Goal: Task Accomplishment & Management: Manage account settings

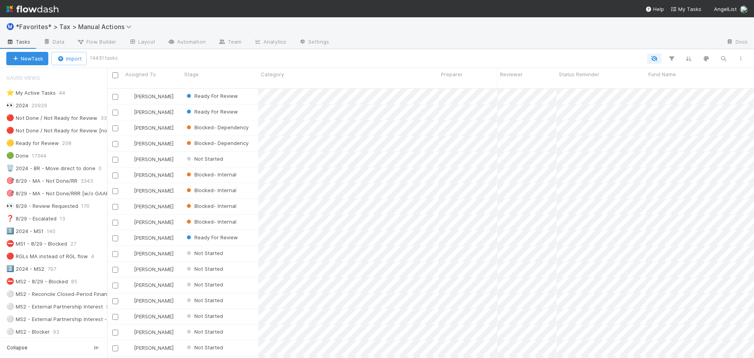
scroll to position [270, 641]
click at [47, 9] on img at bounding box center [32, 8] width 52 height 13
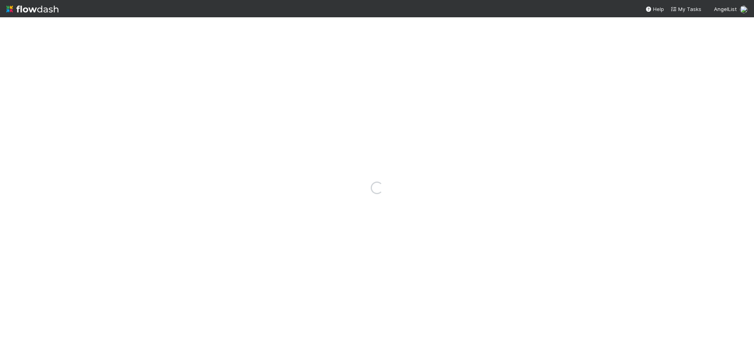
click at [47, 8] on img at bounding box center [32, 8] width 52 height 13
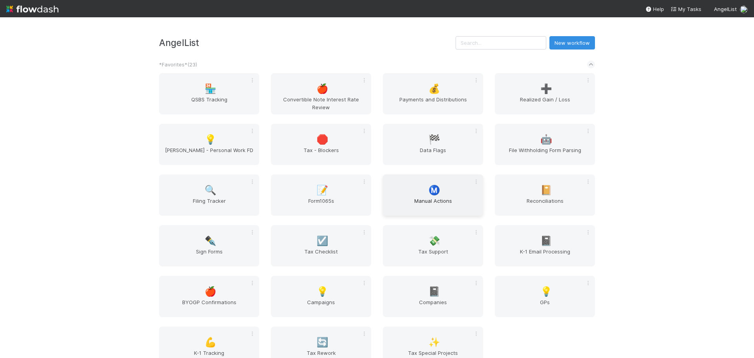
click at [440, 199] on span "Manual Actions" at bounding box center [433, 205] width 94 height 16
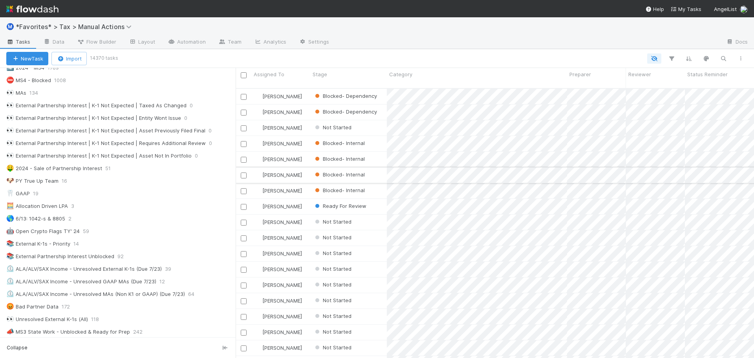
scroll to position [270, 512]
drag, startPoint x: 108, startPoint y: 178, endPoint x: 261, endPoint y: 175, distance: 152.7
click at [261, 175] on div "Assigned To Stage Category Preparer Reviewer Status Reminder Fund Name Mileston…" at bounding box center [377, 213] width 754 height 290
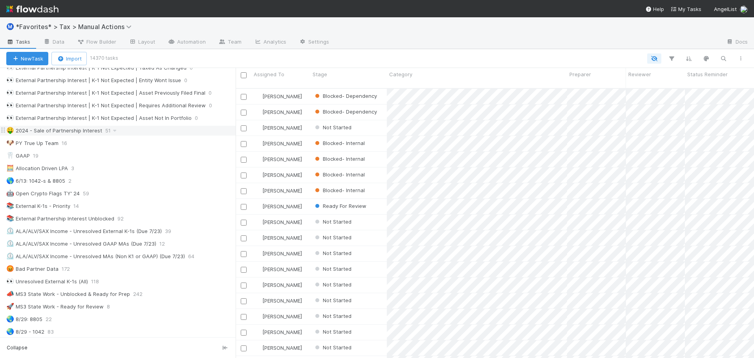
scroll to position [432, 0]
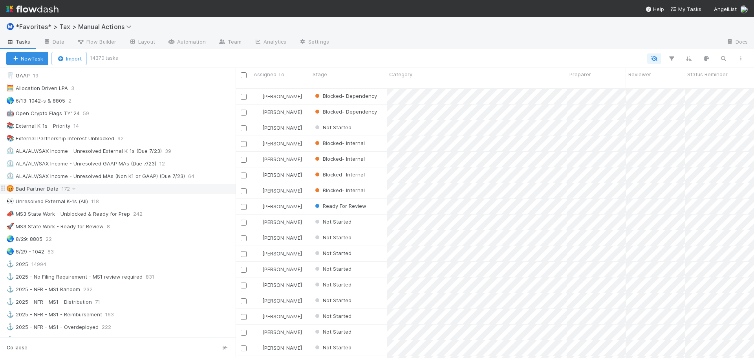
click at [122, 188] on div "😡 Bad Partner Data 172" at bounding box center [120, 189] width 229 height 10
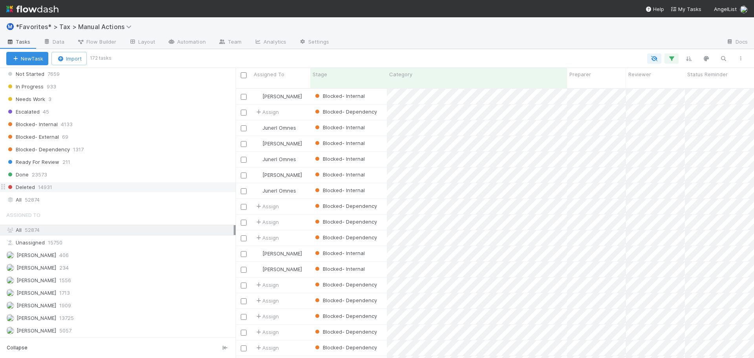
scroll to position [746, 0]
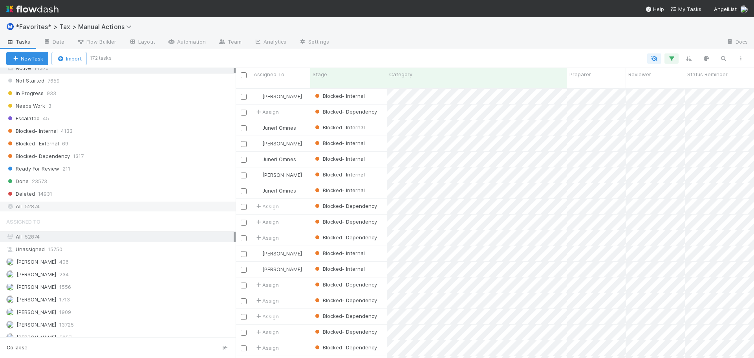
click at [90, 210] on div "All 52874" at bounding box center [119, 206] width 227 height 10
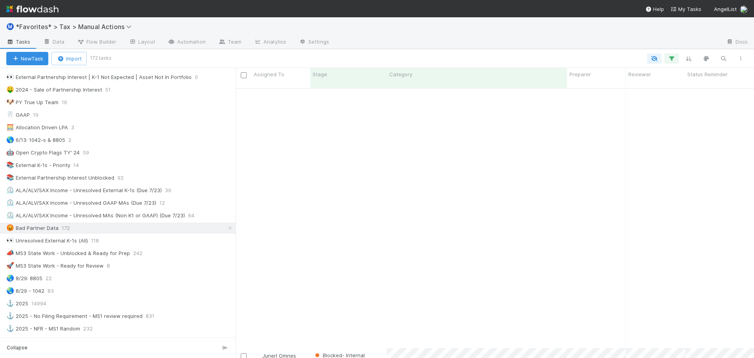
scroll to position [842, 0]
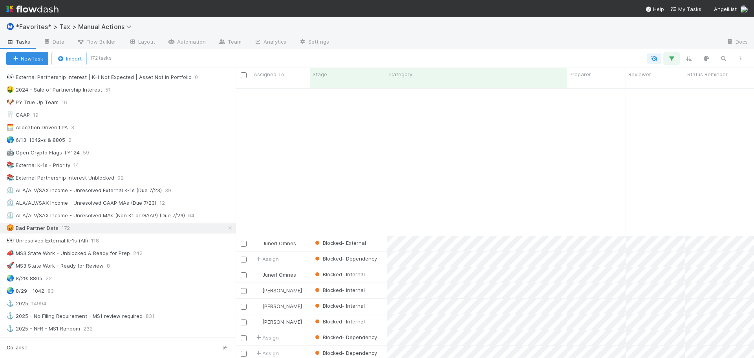
click at [672, 58] on icon "button" at bounding box center [671, 58] width 8 height 7
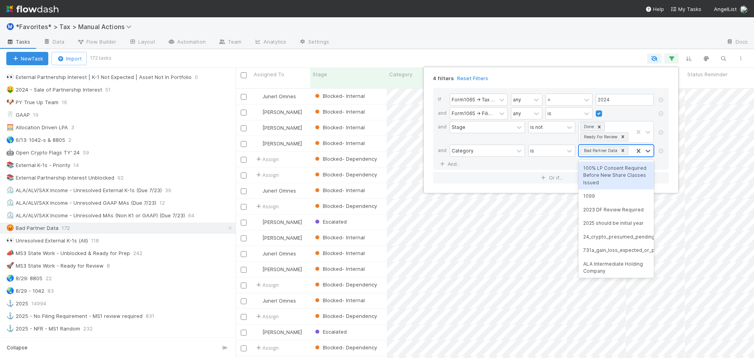
click at [630, 152] on div "Bad Partner Data" at bounding box center [606, 150] width 54 height 11
click at [623, 150] on icon at bounding box center [622, 150] width 5 height 5
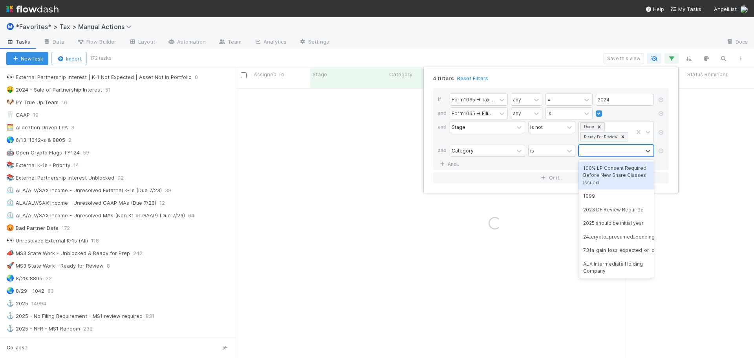
click at [619, 151] on div at bounding box center [611, 150] width 64 height 11
type input "bad"
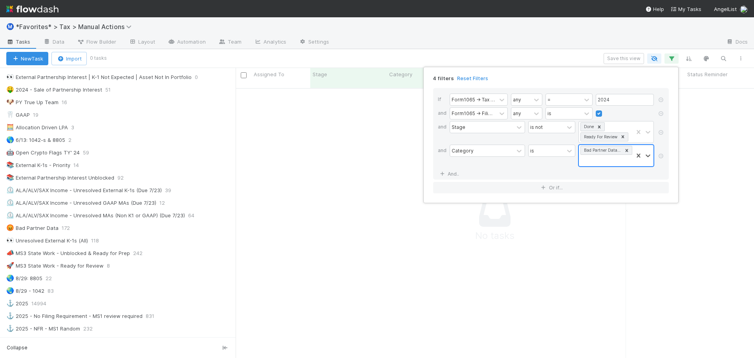
scroll to position [264, 512]
click at [557, 54] on div "4 filters Reset Filters If Form1065 -> Tax Year any = 2024 and Form1065 -> Fili…" at bounding box center [377, 179] width 754 height 358
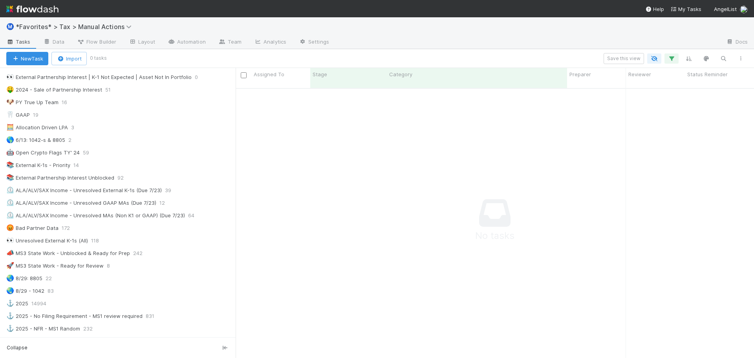
click at [550, 60] on div "Save this view" at bounding box center [427, 58] width 644 height 11
click at [676, 62] on button "button" at bounding box center [671, 58] width 14 height 10
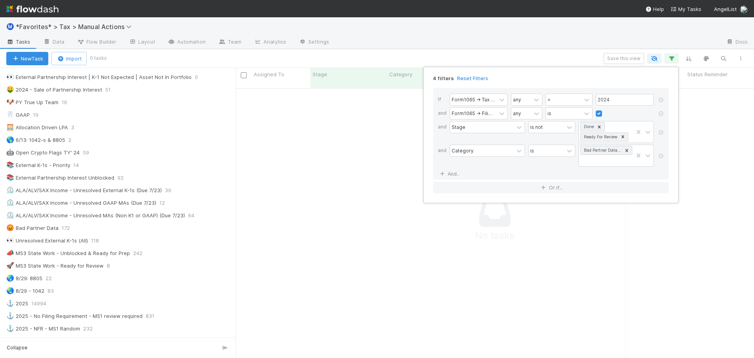
click at [471, 53] on div "4 filters Reset Filters If Form1065 -> Tax Year any = 2024 and Form1065 -> Fili…" at bounding box center [377, 179] width 754 height 358
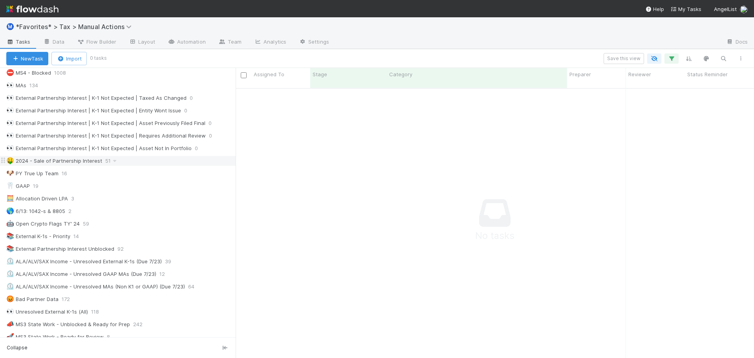
scroll to position [314, 0]
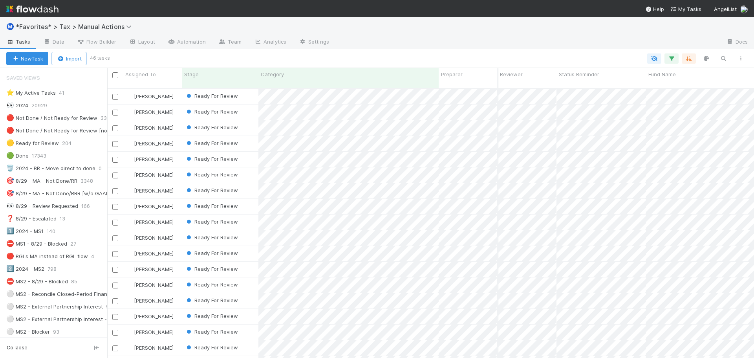
scroll to position [707, 0]
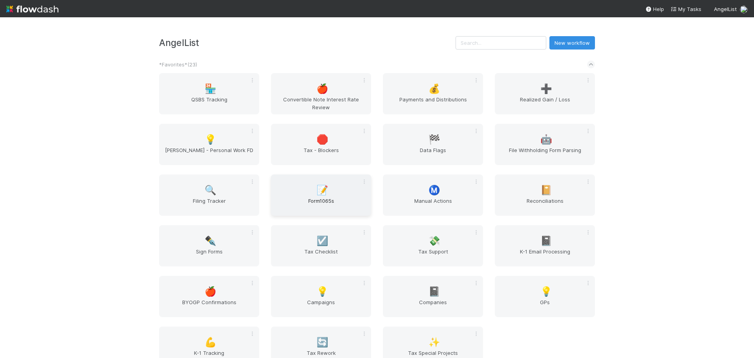
click at [318, 202] on span "Form1065s" at bounding box center [321, 205] width 94 height 16
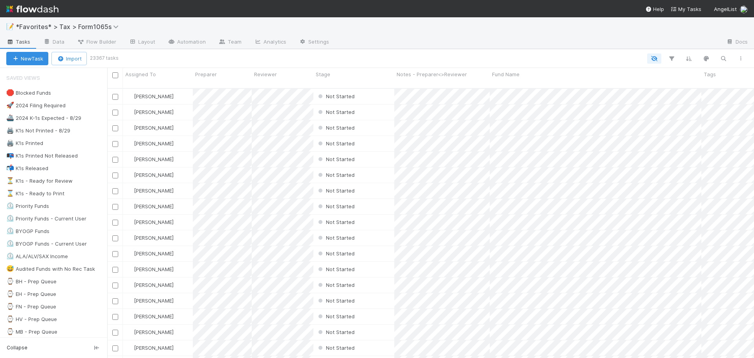
scroll to position [270, 641]
click at [53, 133] on div "🖨️ K1s Not Printed - 8/29" at bounding box center [38, 131] width 64 height 10
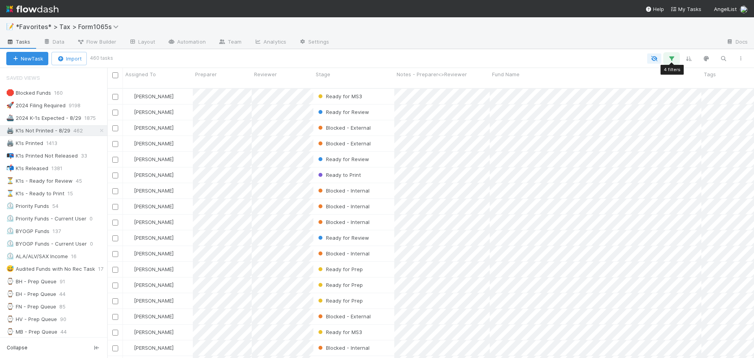
click at [670, 57] on icon "button" at bounding box center [671, 58] width 8 height 7
click at [456, 152] on link "And.." at bounding box center [450, 153] width 25 height 11
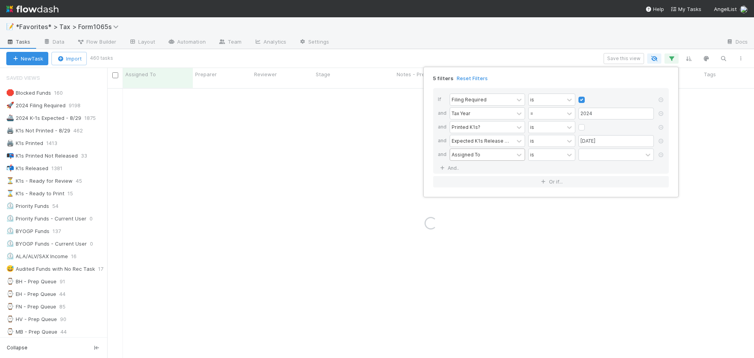
click at [463, 153] on div "Assigned To" at bounding box center [465, 154] width 29 height 7
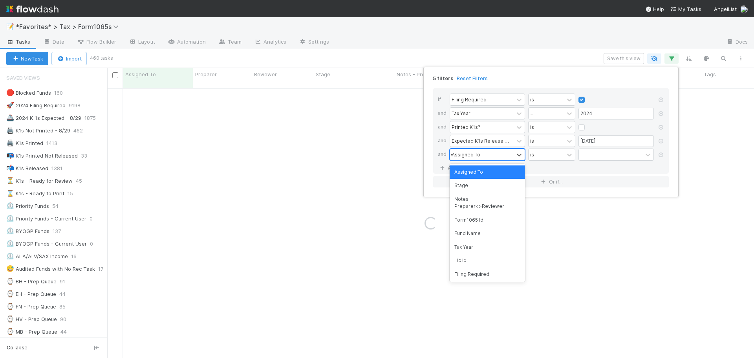
type input "va"
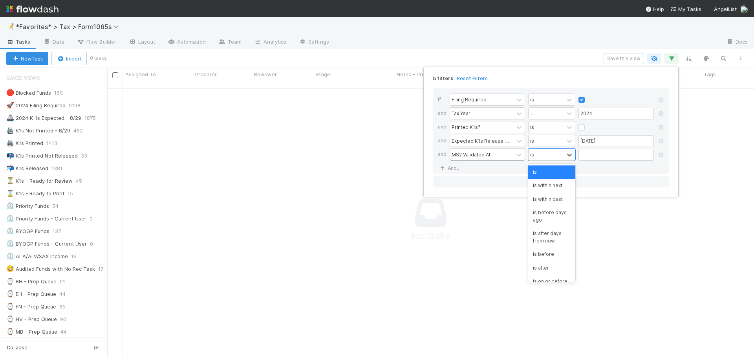
scroll to position [264, 641]
type input "is not e"
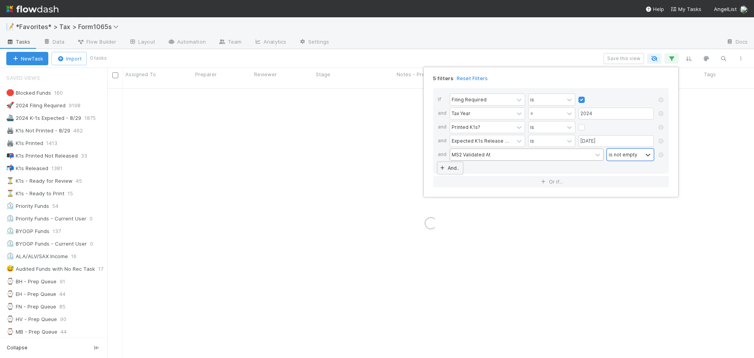
click at [453, 165] on link "And.." at bounding box center [450, 167] width 25 height 11
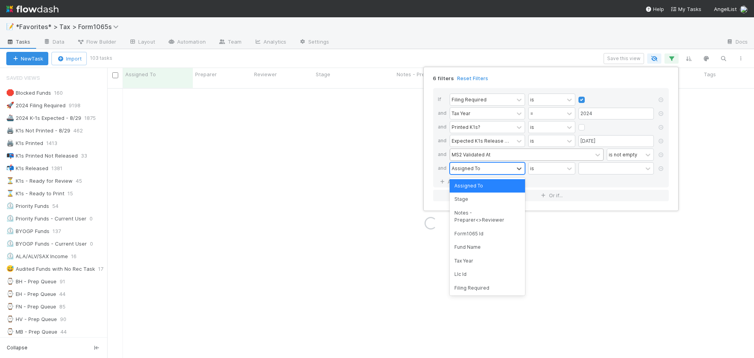
click at [469, 166] on div "Assigned To" at bounding box center [465, 167] width 29 height 7
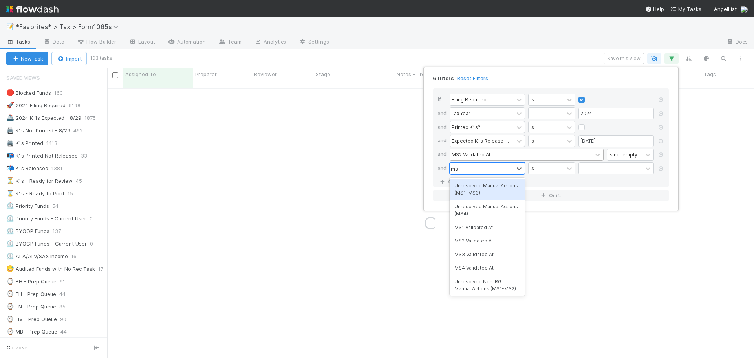
type input "ms3"
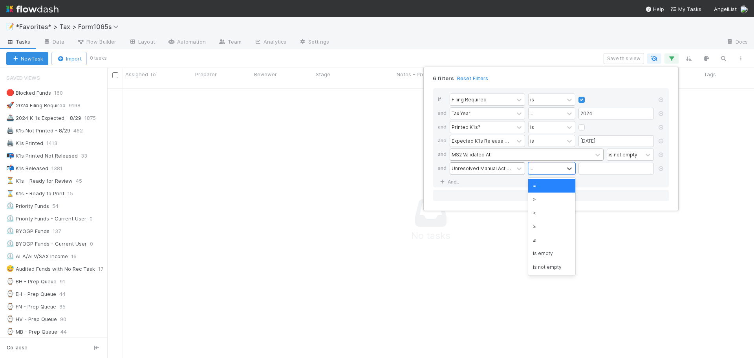
type input ">"
type input "0"
click at [545, 192] on div ">" at bounding box center [551, 198] width 47 height 13
click at [546, 188] on div "If Filing Required is and Tax Year = 2024 and Printed K1s? is and Expected K1s …" at bounding box center [551, 144] width 236 height 113
click at [545, 165] on div ">" at bounding box center [545, 168] width 35 height 11
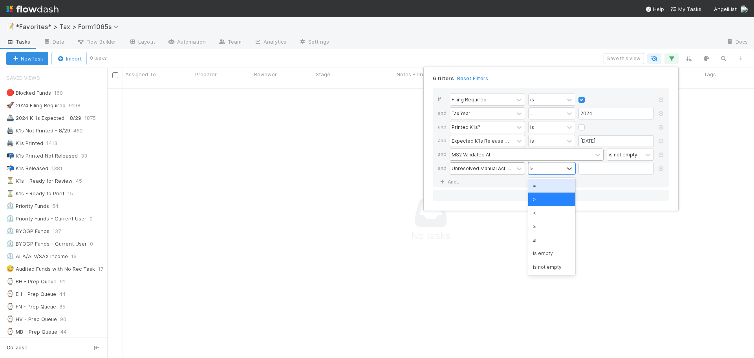
click at [548, 186] on div "=" at bounding box center [551, 185] width 47 height 13
click at [614, 169] on input "text" at bounding box center [615, 169] width 75 height 12
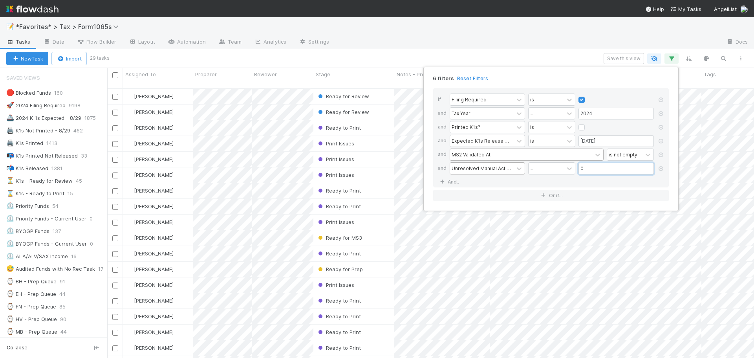
scroll to position [270, 641]
type input "0"
click at [432, 46] on div "6 filters Reset Filters If Filing Required is and Tax Year = 2024 and Printed K…" at bounding box center [377, 179] width 754 height 358
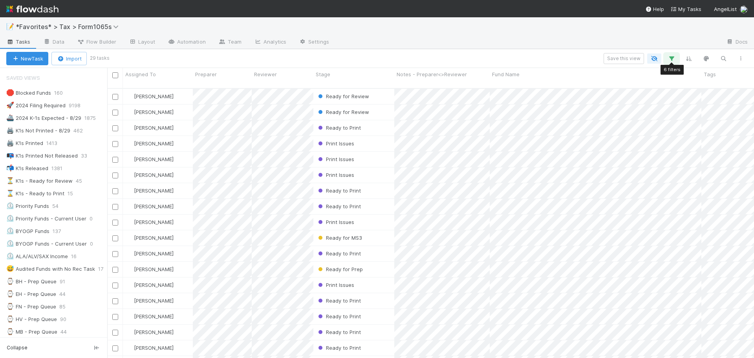
click at [668, 62] on button "button" at bounding box center [671, 58] width 14 height 10
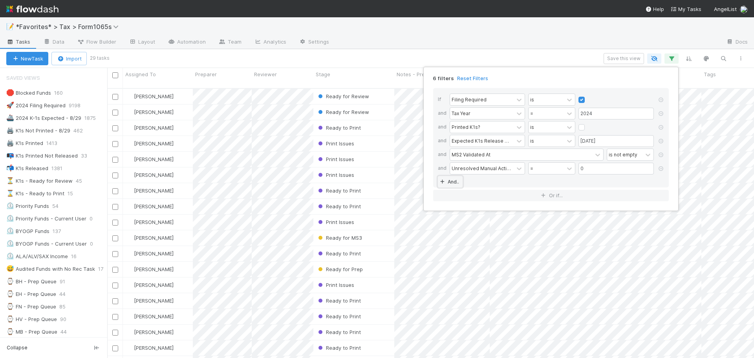
click at [454, 181] on link "And.." at bounding box center [450, 181] width 25 height 11
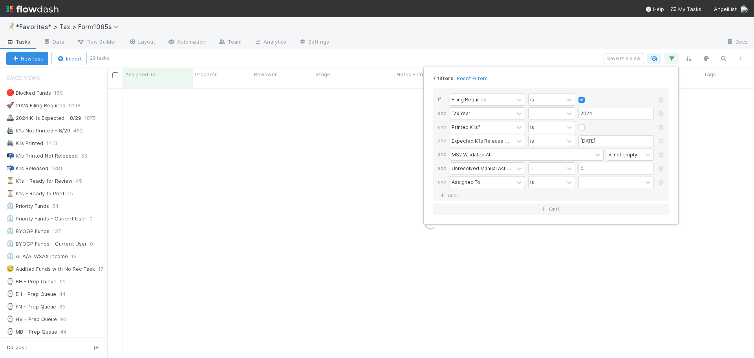
click at [464, 186] on div "Assigned To" at bounding box center [482, 181] width 64 height 11
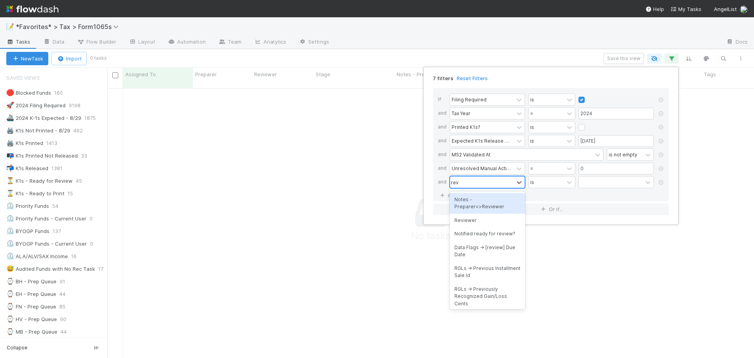
scroll to position [264, 641]
type input "review re"
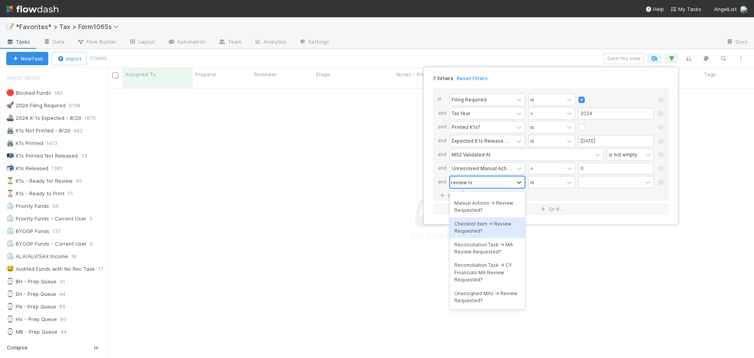
scroll to position [57, 0]
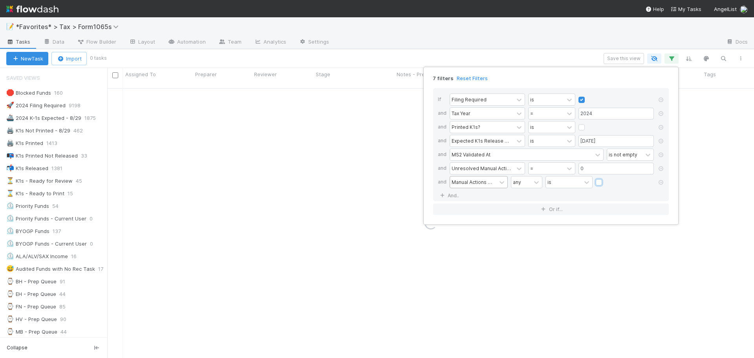
click at [595, 178] on input "checkbox" at bounding box center [598, 184] width 6 height 12
checkbox input "false"
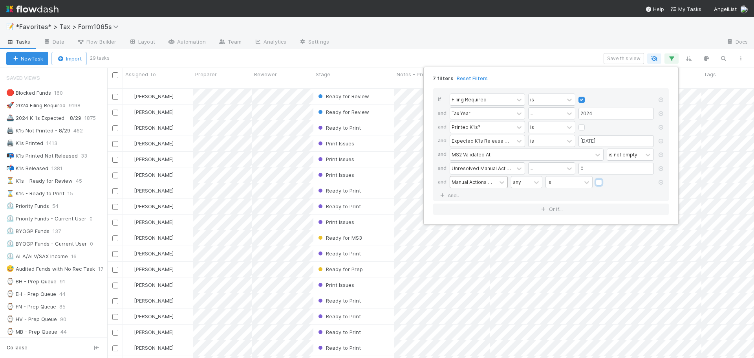
scroll to position [270, 641]
click at [528, 188] on div "any" at bounding box center [526, 182] width 31 height 12
click at [526, 199] on div "all" at bounding box center [526, 199] width 31 height 13
click at [575, 194] on div "If Filing Required is and Tax Year = 2024 and Printed K1s? is and Expected K1s …" at bounding box center [551, 144] width 236 height 113
click at [463, 37] on div "7 filters Reset Filters If Filing Required is and Tax Year = 2024 and Printed K…" at bounding box center [377, 179] width 754 height 358
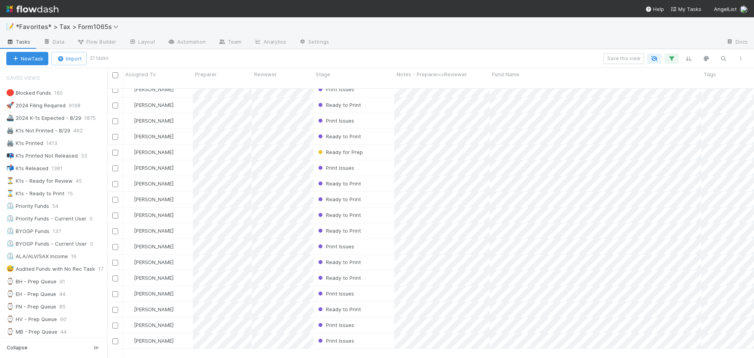
scroll to position [0, 0]
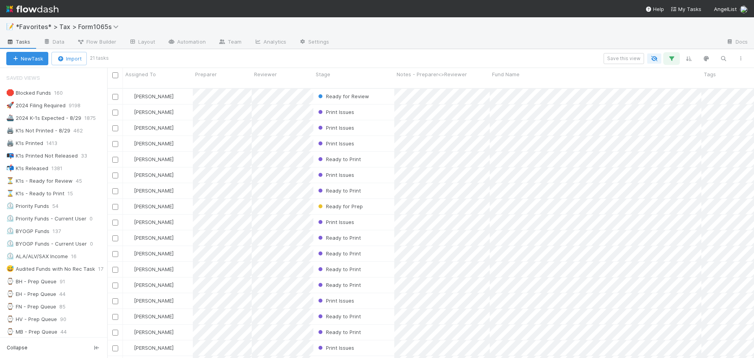
click at [677, 59] on button "button" at bounding box center [671, 58] width 14 height 10
click at [513, 48] on div "7 filters Reset Filters If Filing Required is and Tax Year = 2024 and Printed K…" at bounding box center [377, 179] width 754 height 358
click at [676, 59] on button "button" at bounding box center [671, 58] width 14 height 10
click at [667, 166] on div "If Filing Required is and Tax Year = 2024 and Printed K1s? is and Expected K1s …" at bounding box center [551, 144] width 236 height 113
click at [661, 168] on icon at bounding box center [661, 168] width 8 height 5
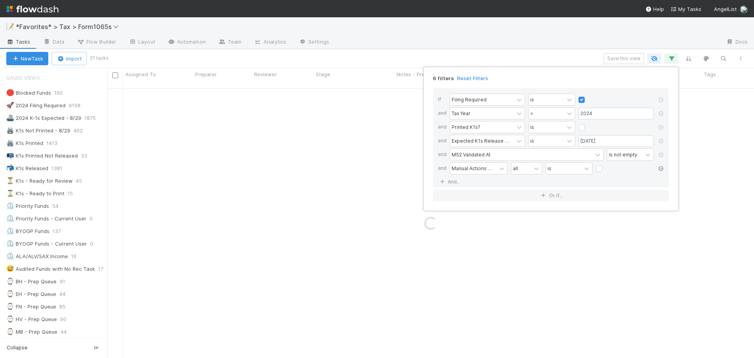
click at [661, 168] on icon at bounding box center [661, 168] width 8 height 5
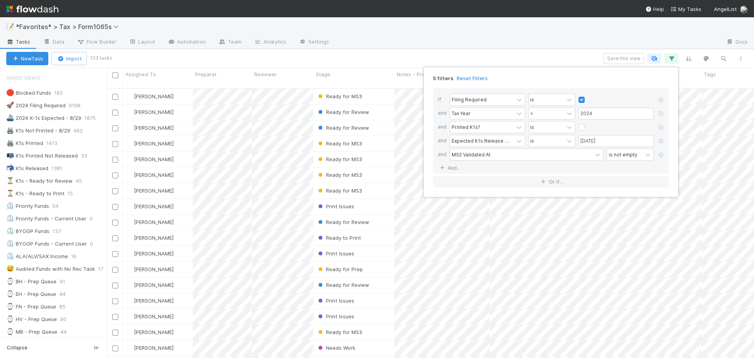
scroll to position [270, 641]
click at [527, 56] on div "5 filters Reset Filters If Filing Required is and Tax Year = 2024 and Printed K…" at bounding box center [377, 179] width 754 height 358
click at [512, 39] on div "5 filters Reset Filters If Filing Required is and Tax Year = 2024 and Printed K…" at bounding box center [377, 179] width 754 height 358
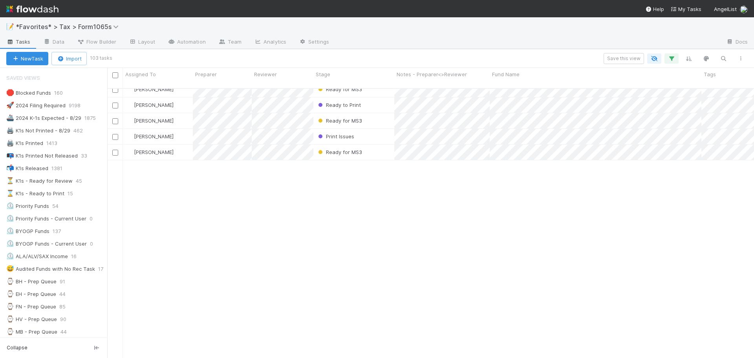
scroll to position [1112, 0]
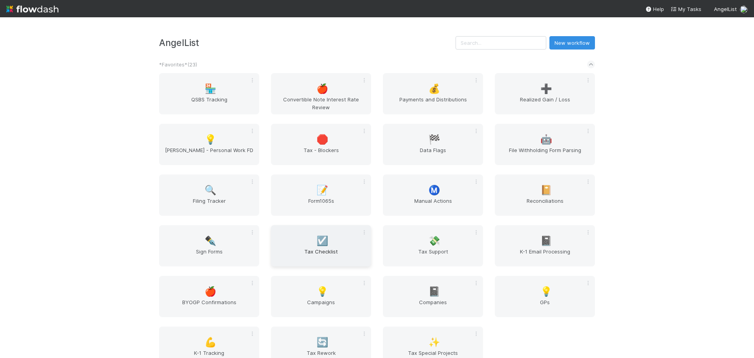
click at [325, 263] on div "☑️ Tax Checklist" at bounding box center [321, 245] width 100 height 41
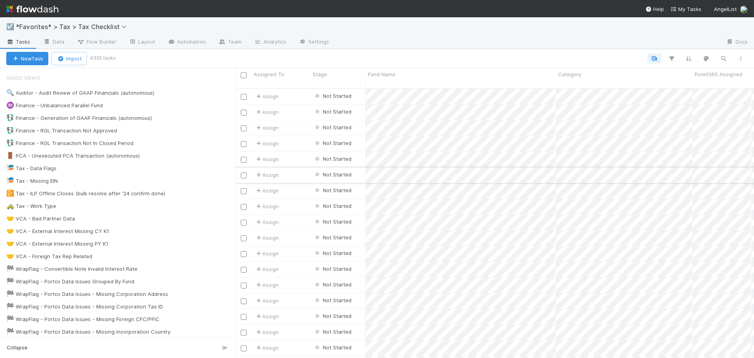
scroll to position [270, 512]
click at [189, 219] on div "🤝 VCA - Bad Partner Data 172" at bounding box center [120, 219] width 229 height 10
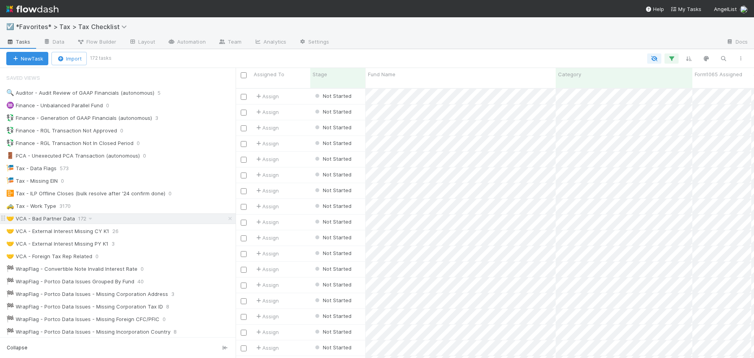
scroll to position [270, 512]
click at [673, 62] on icon "button" at bounding box center [671, 58] width 8 height 7
click at [641, 32] on div "Loading..." at bounding box center [377, 179] width 754 height 358
click at [743, 57] on icon "button" at bounding box center [740, 58] width 8 height 5
click at [304, 55] on div "View as list Comments Export view to CSV" at bounding box center [377, 179] width 754 height 358
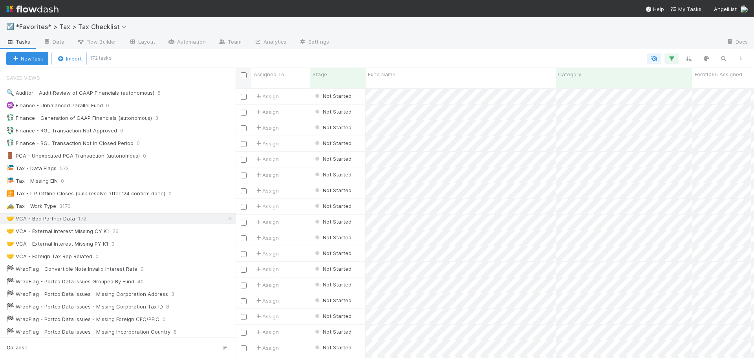
click at [244, 75] on input "checkbox" at bounding box center [244, 75] width 6 height 6
checkbox input "true"
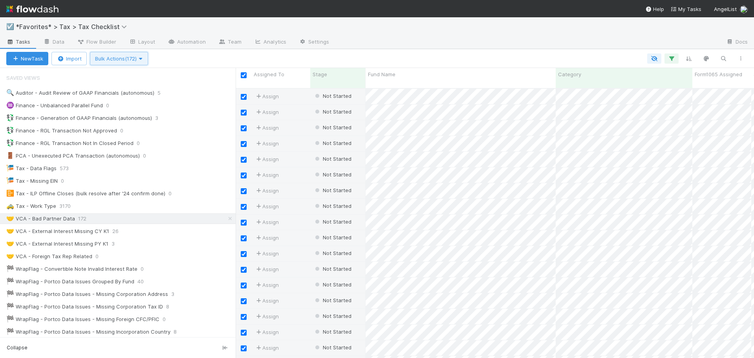
click at [137, 61] on span "Bulk Actions (172)" at bounding box center [119, 58] width 48 height 6
click at [252, 59] on div "Assign to Update data Start Not Filing Delete" at bounding box center [377, 179] width 754 height 358
click at [745, 58] on button "button" at bounding box center [740, 58] width 14 height 10
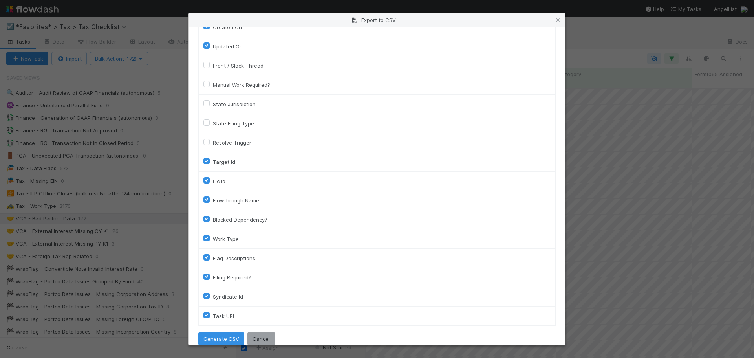
scroll to position [581, 0]
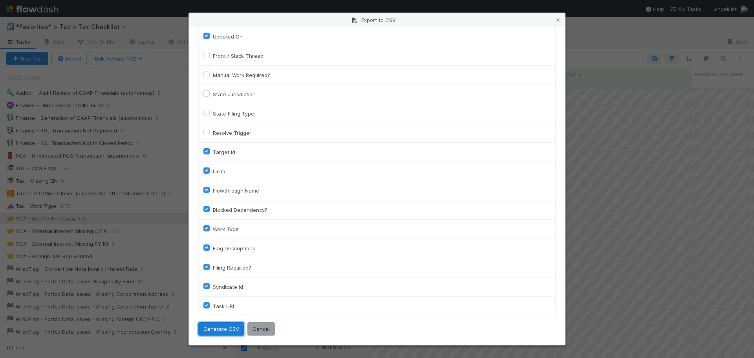
click at [218, 327] on button "Generate CSV" at bounding box center [221, 328] width 46 height 13
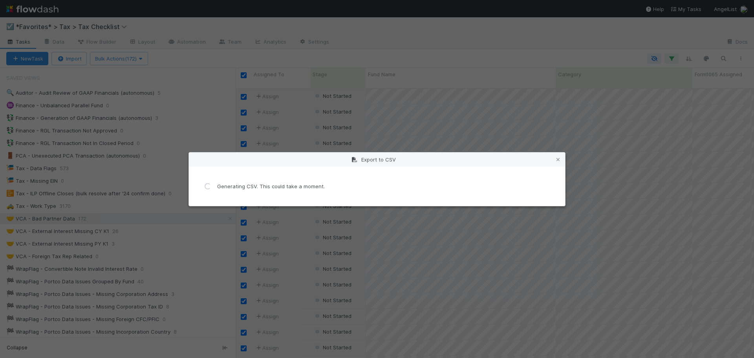
scroll to position [0, 0]
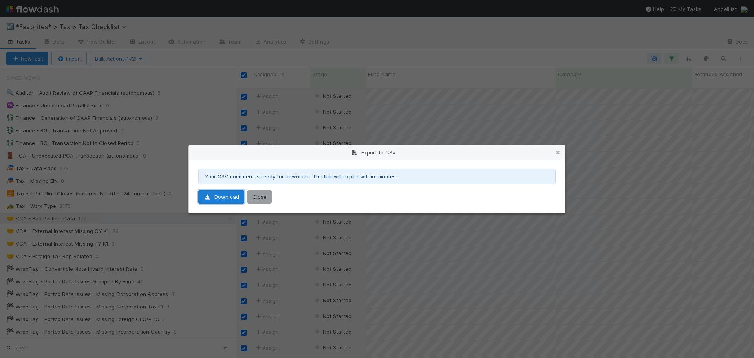
click at [215, 193] on link "Download" at bounding box center [221, 196] width 46 height 13
click at [256, 197] on button "Close" at bounding box center [259, 196] width 24 height 13
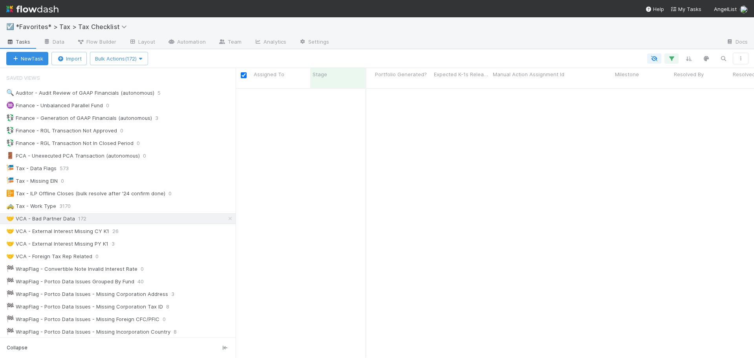
scroll to position [2431, 510]
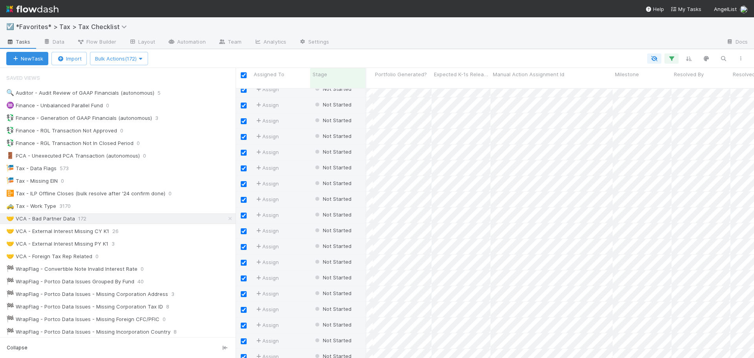
drag, startPoint x: 375, startPoint y: 46, endPoint x: 156, endPoint y: 17, distance: 221.2
click at [374, 46] on div at bounding box center [527, 42] width 384 height 13
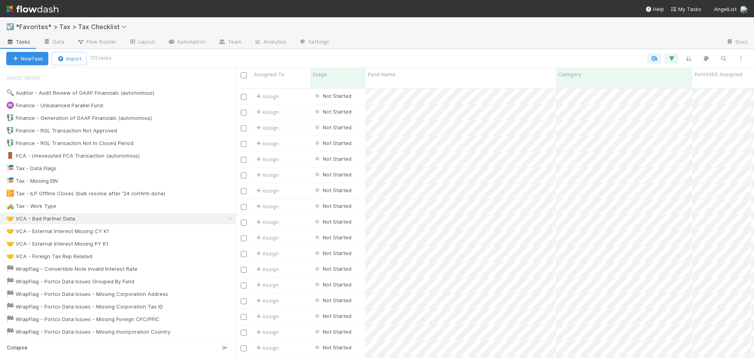
scroll to position [270, 512]
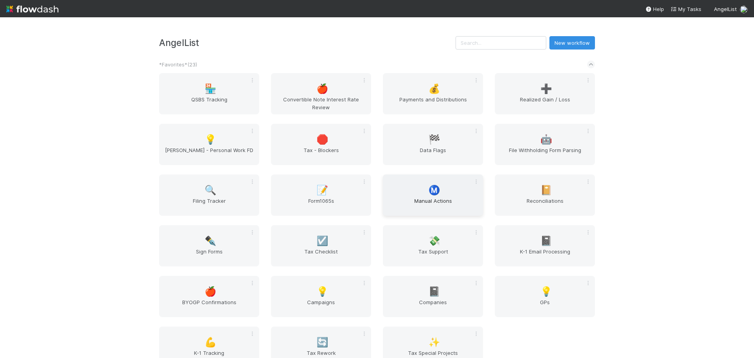
click at [436, 199] on span "Manual Actions" at bounding box center [433, 205] width 94 height 16
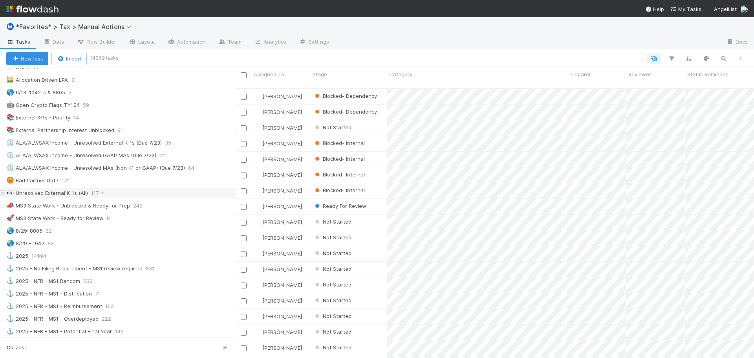
scroll to position [432, 0]
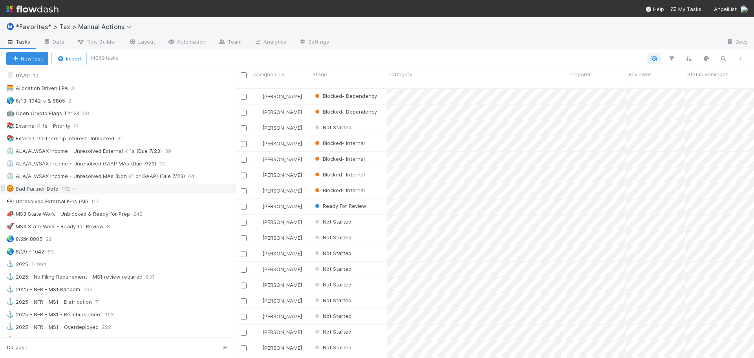
click at [128, 192] on div "😡 Bad Partner Data 172" at bounding box center [120, 189] width 229 height 10
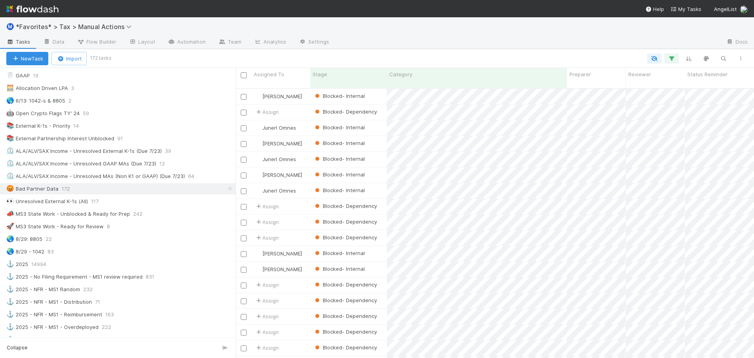
scroll to position [270, 512]
click at [382, 47] on div at bounding box center [527, 42] width 384 height 13
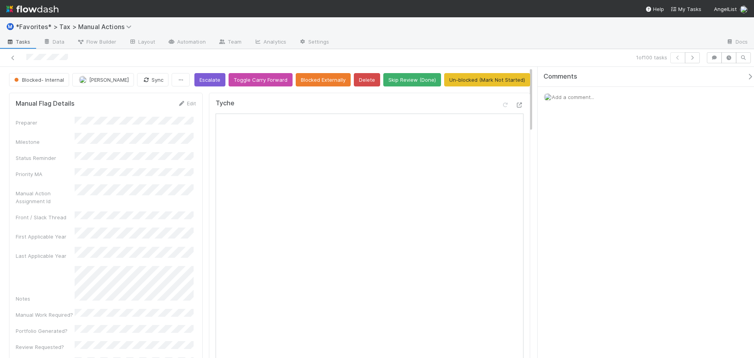
click at [518, 123] on div "Tyche" at bounding box center [369, 304] width 321 height 422
click at [515, 108] on icon at bounding box center [519, 104] width 8 height 5
click at [52, 86] on div "Blocked- Internal" at bounding box center [40, 79] width 63 height 13
drag, startPoint x: 52, startPoint y: 86, endPoint x: 159, endPoint y: 87, distance: 106.8
click at [53, 85] on div "Blocked- Internal" at bounding box center [40, 79] width 63 height 13
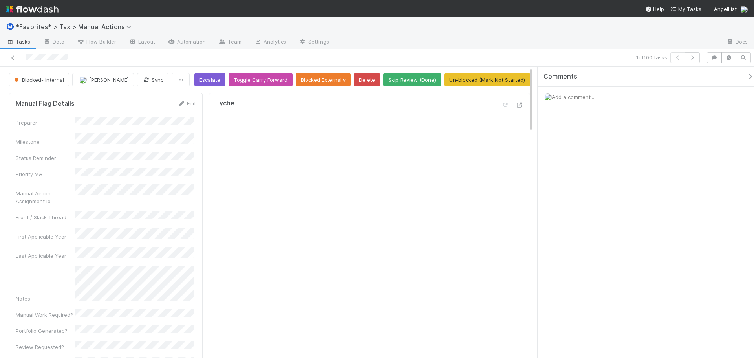
click at [264, 65] on div "1 of 100 tasks" at bounding box center [377, 58] width 754 height 18
click at [159, 86] on button "Sync" at bounding box center [152, 79] width 31 height 13
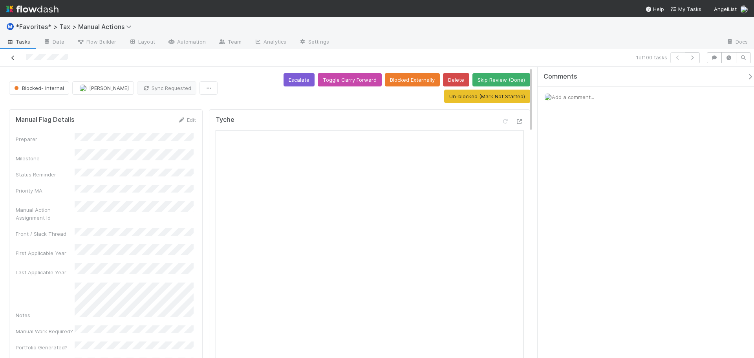
click at [14, 57] on icon at bounding box center [13, 57] width 8 height 5
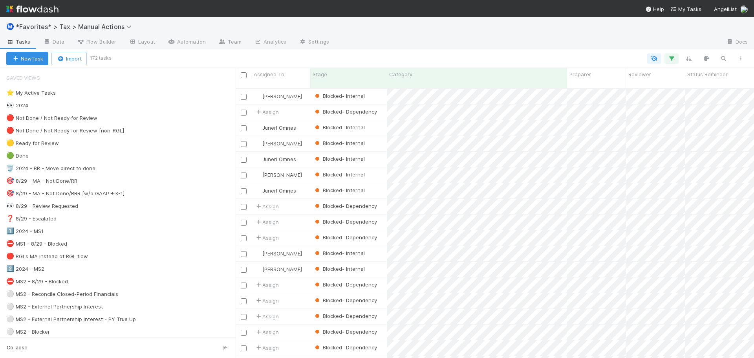
scroll to position [270, 512]
click at [343, 57] on div at bounding box center [429, 58] width 639 height 10
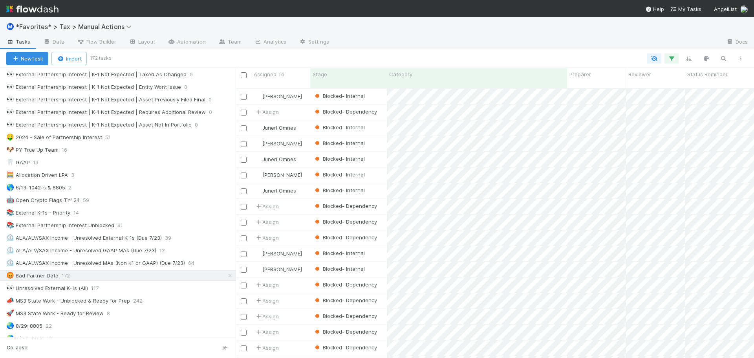
scroll to position [432, 0]
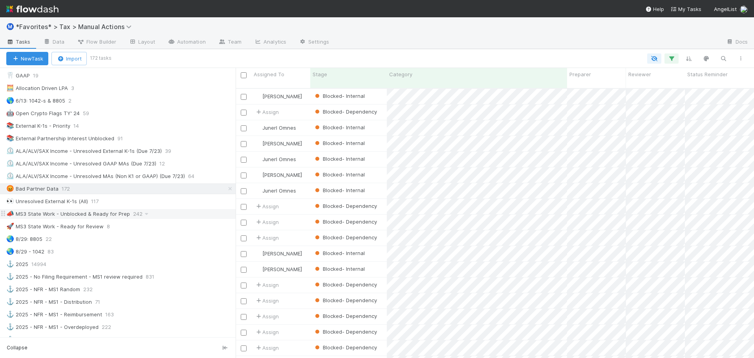
click at [155, 214] on div "📣 MS3 State Work - Unblocked & Ready for Prep 242" at bounding box center [120, 214] width 229 height 10
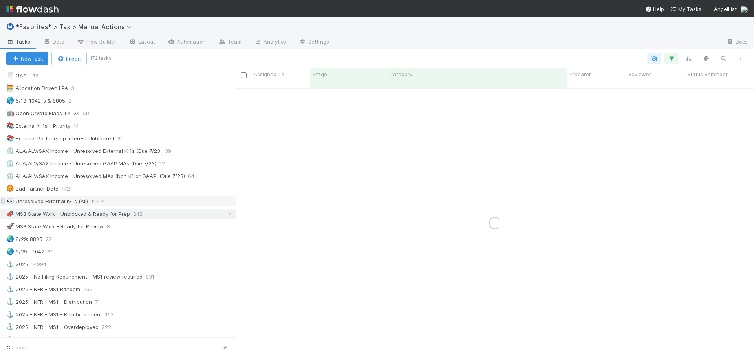
click at [145, 202] on div "👀 Unresolved External K-1s (All) 117" at bounding box center [120, 201] width 229 height 10
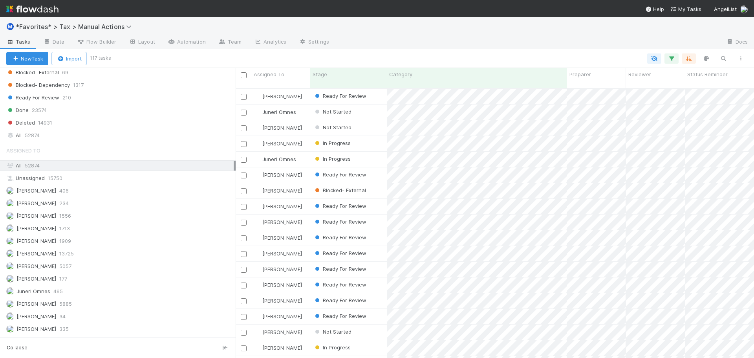
scroll to position [697, 0]
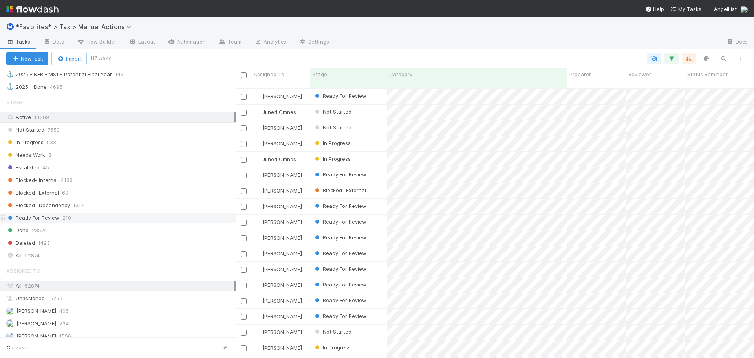
click at [63, 217] on span "210" at bounding box center [66, 218] width 9 height 10
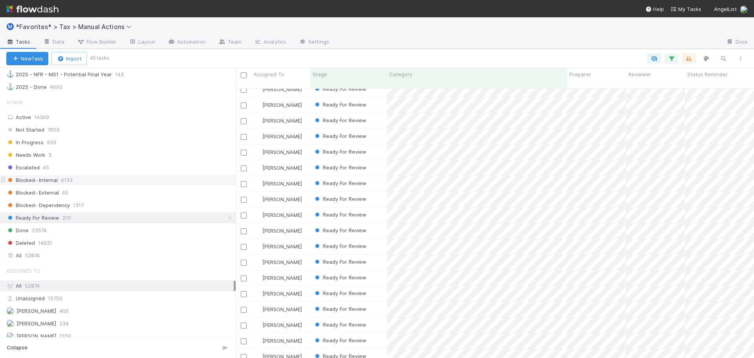
scroll to position [270, 642]
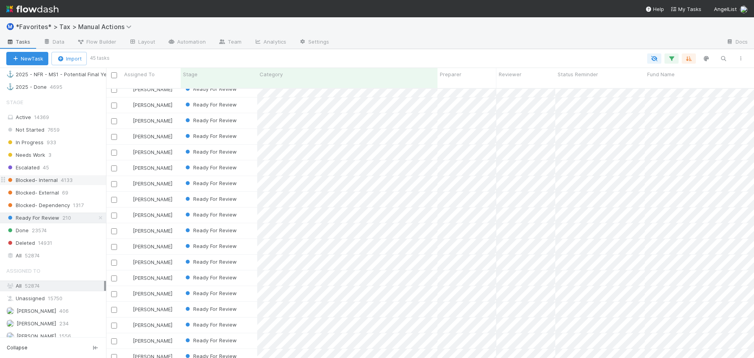
drag, startPoint x: 236, startPoint y: 188, endPoint x: 91, endPoint y: 181, distance: 145.1
click at [91, 181] on div "Saved Views ⭐ My Active Tasks 39 👀 2024 20929 🔴 Not Done / Not Ready for Review…" at bounding box center [53, 213] width 106 height 290
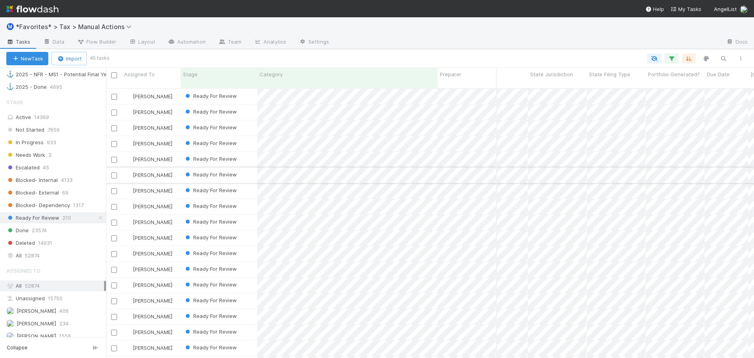
scroll to position [0, 0]
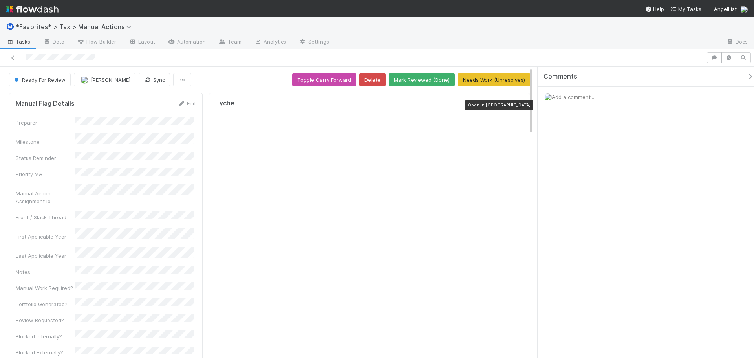
click at [516, 107] on icon at bounding box center [519, 104] width 8 height 5
click at [518, 103] on div "Tyche Open in [GEOGRAPHIC_DATA]" at bounding box center [369, 304] width 321 height 422
click at [516, 106] on icon at bounding box center [519, 104] width 8 height 5
click at [467, 46] on div at bounding box center [527, 42] width 384 height 13
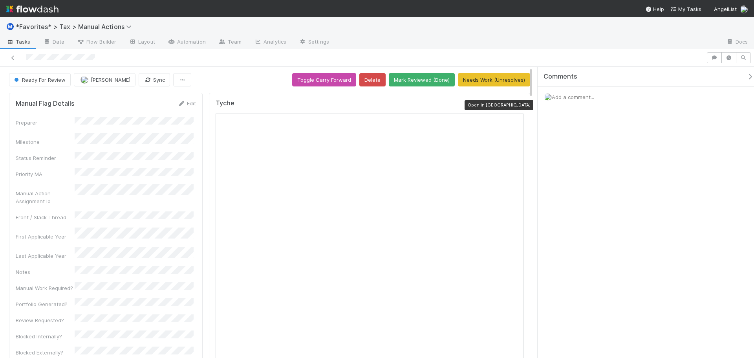
click at [515, 107] on icon at bounding box center [519, 104] width 8 height 5
click at [236, 62] on div at bounding box center [352, 57] width 699 height 11
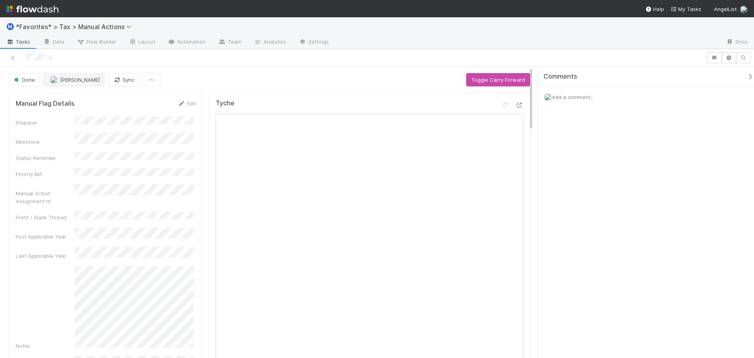
click at [33, 80] on div "Done" at bounding box center [26, 79] width 34 height 13
drag, startPoint x: 177, startPoint y: 82, endPoint x: 154, endPoint y: 77, distance: 23.5
click at [173, 82] on div "Done [PERSON_NAME] Sync Toggle Carry Forward" at bounding box center [269, 79] width 521 height 13
click at [152, 77] on button "button" at bounding box center [151, 79] width 18 height 13
click at [161, 81] on button "button" at bounding box center [151, 79] width 18 height 13
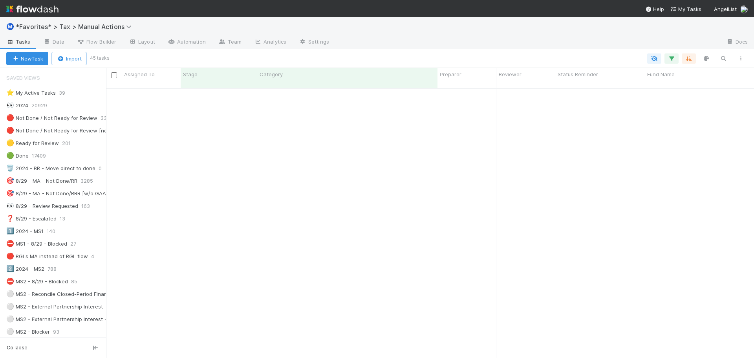
scroll to position [697, 0]
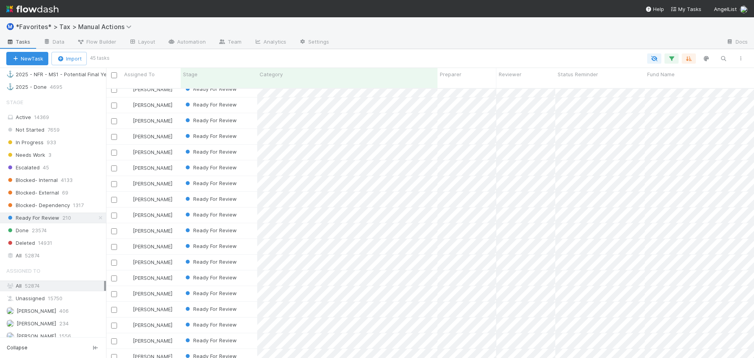
click at [464, 24] on div "Ⓜ️ *Favorites* > Tax > Manual Actions" at bounding box center [377, 26] width 754 height 19
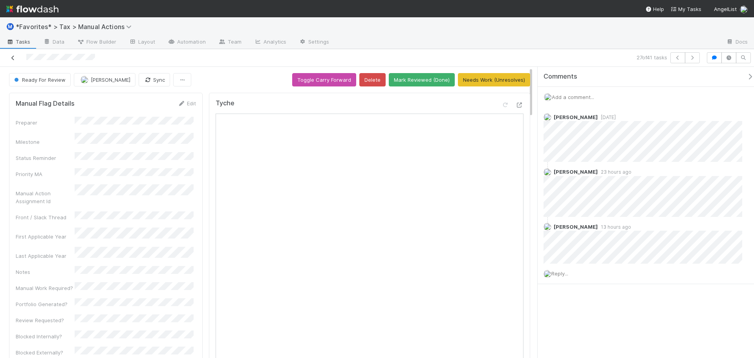
click at [10, 55] on link at bounding box center [13, 58] width 8 height 8
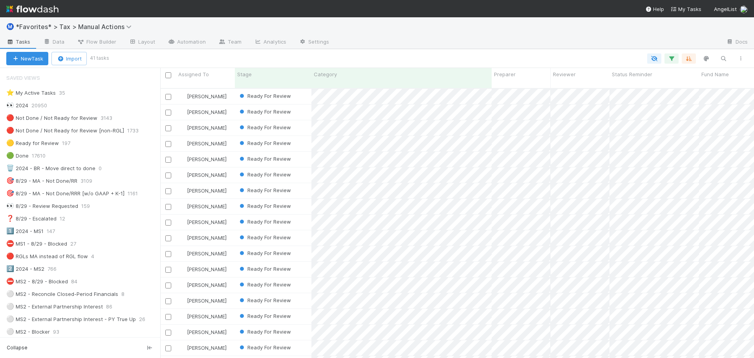
scroll to position [270, 589]
drag, startPoint x: 107, startPoint y: 138, endPoint x: 159, endPoint y: 135, distance: 51.9
click at [159, 135] on div at bounding box center [159, 213] width 0 height 290
click at [28, 12] on img at bounding box center [32, 8] width 52 height 13
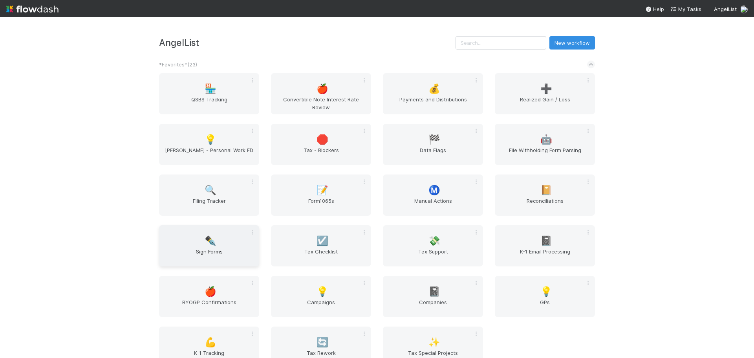
click at [218, 243] on div "✒️ Sign Forms" at bounding box center [209, 245] width 100 height 41
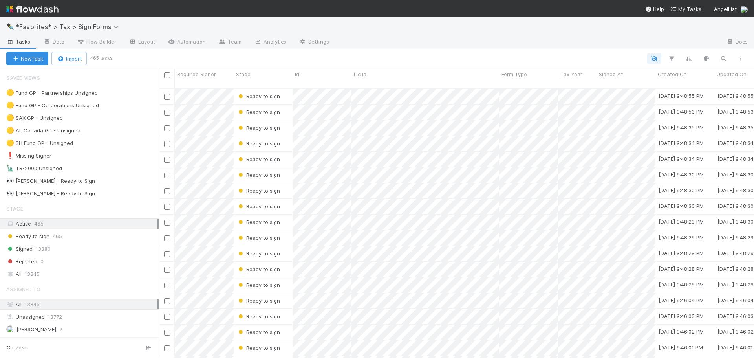
scroll to position [270, 589]
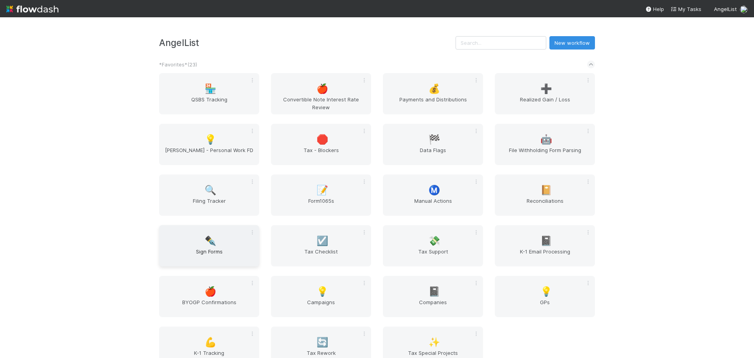
click at [212, 239] on span "✒️" at bounding box center [211, 241] width 12 height 10
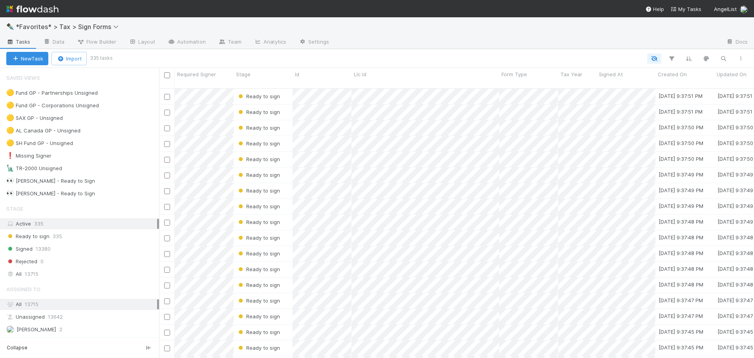
scroll to position [270, 589]
click at [137, 94] on div "🟡 Fund GP - Partnerships Unsigned 321" at bounding box center [82, 93] width 153 height 10
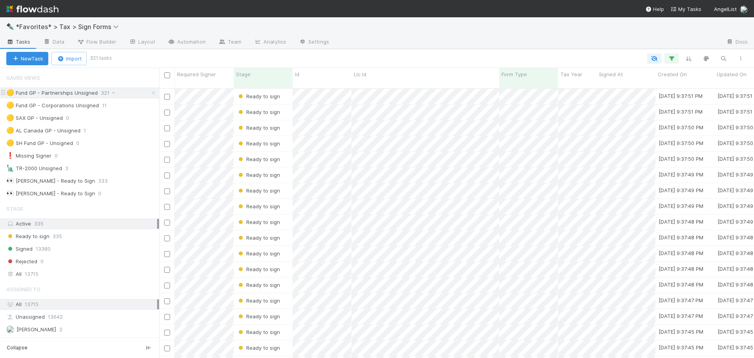
scroll to position [270, 589]
click at [102, 235] on div "Ready to sign 335" at bounding box center [82, 236] width 153 height 10
click at [98, 247] on div "Signed 13380" at bounding box center [82, 249] width 153 height 10
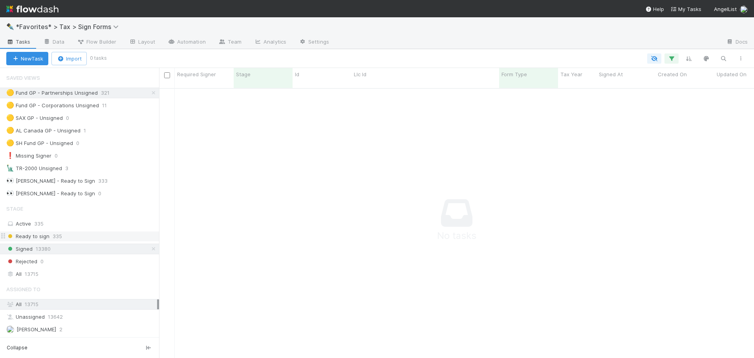
scroll to position [264, 589]
click at [70, 272] on div "All 13715" at bounding box center [81, 274] width 151 height 10
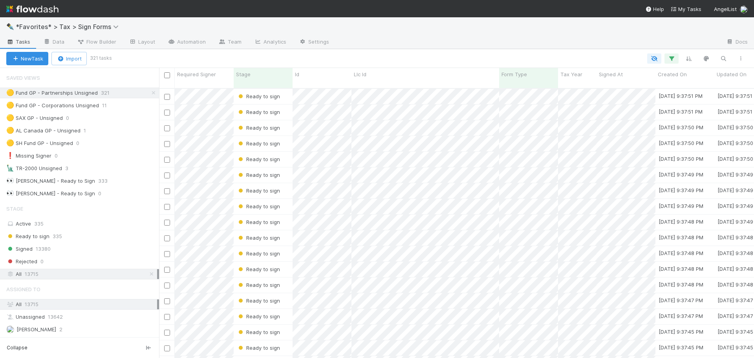
scroll to position [270, 589]
click at [670, 55] on icon "button" at bounding box center [671, 58] width 8 height 7
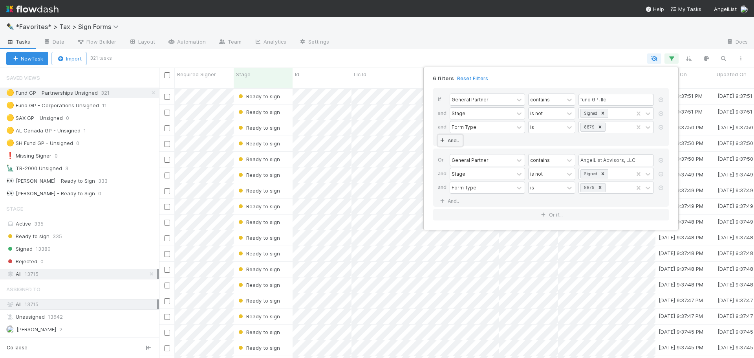
click at [453, 139] on link "And.." at bounding box center [450, 140] width 25 height 11
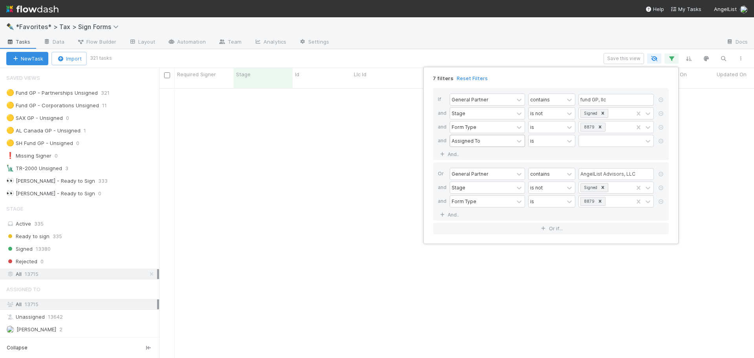
click at [474, 140] on div "Assigned To" at bounding box center [465, 140] width 29 height 7
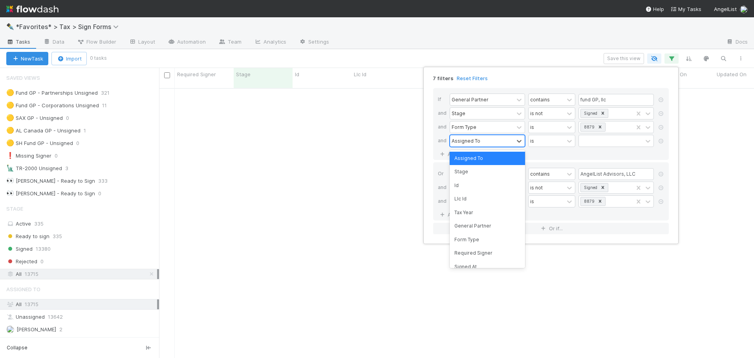
scroll to position [264, 589]
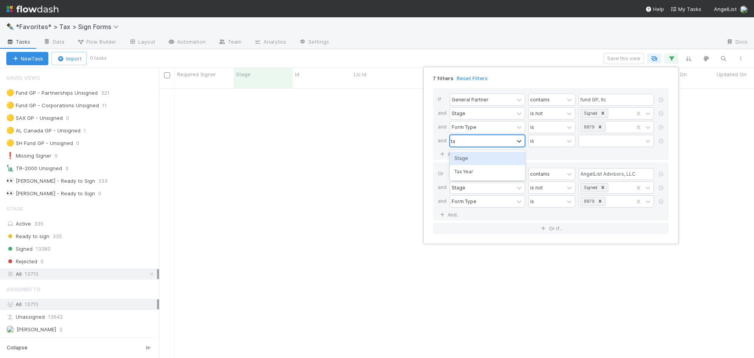
type input "tax"
click at [477, 163] on div "Tax Year" at bounding box center [486, 158] width 75 height 13
click at [597, 143] on input "text" at bounding box center [615, 141] width 75 height 12
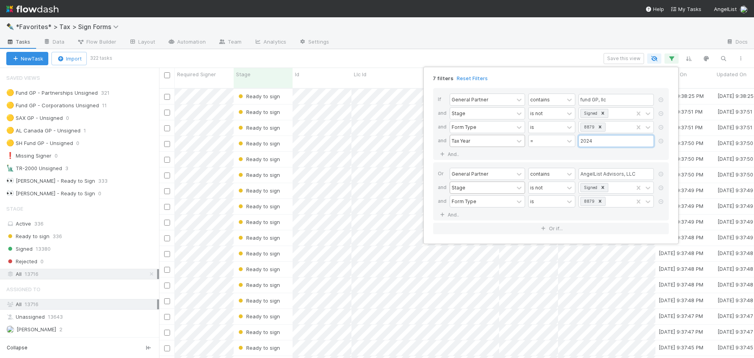
scroll to position [270, 589]
type input "2024"
click at [460, 211] on link "And.." at bounding box center [450, 214] width 25 height 11
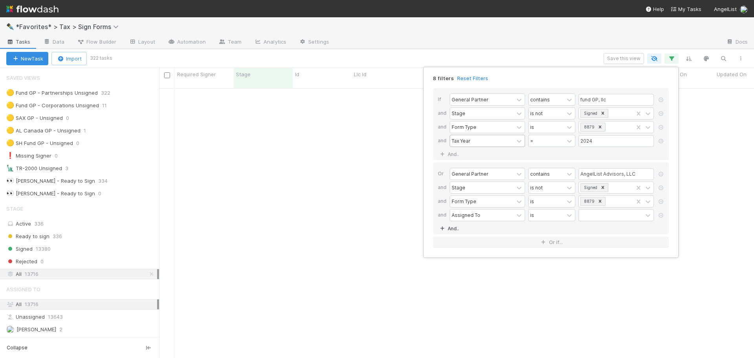
click at [466, 209] on div "Assigned To" at bounding box center [482, 214] width 64 height 11
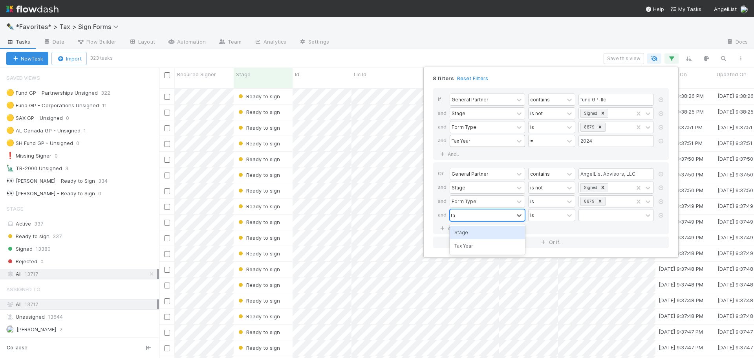
type input "tax"
click at [479, 231] on div "Tax Year" at bounding box center [486, 232] width 75 height 13
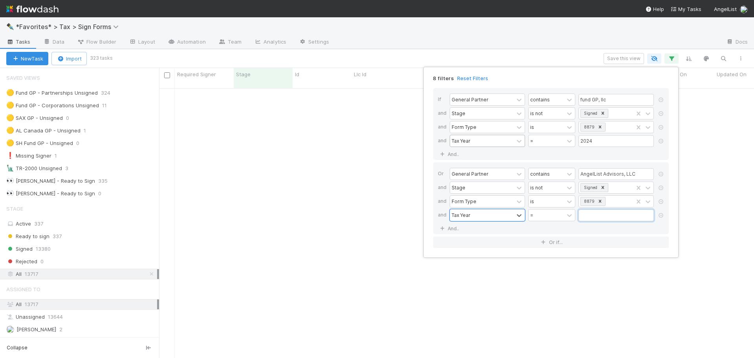
click at [591, 217] on input "text" at bounding box center [615, 215] width 75 height 12
type input "2"
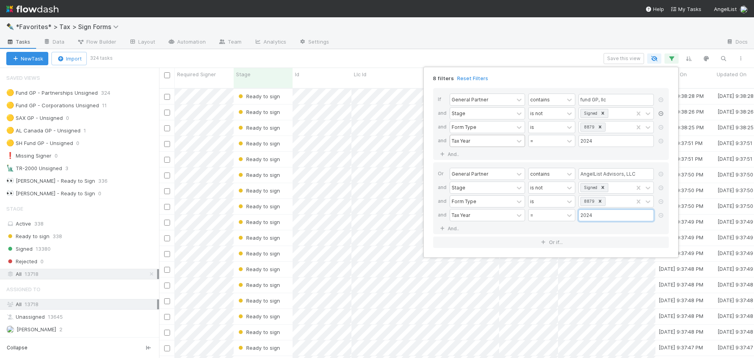
type input "2024"
click at [658, 113] on icon at bounding box center [661, 113] width 8 height 5
click at [659, 174] on icon at bounding box center [661, 174] width 8 height 5
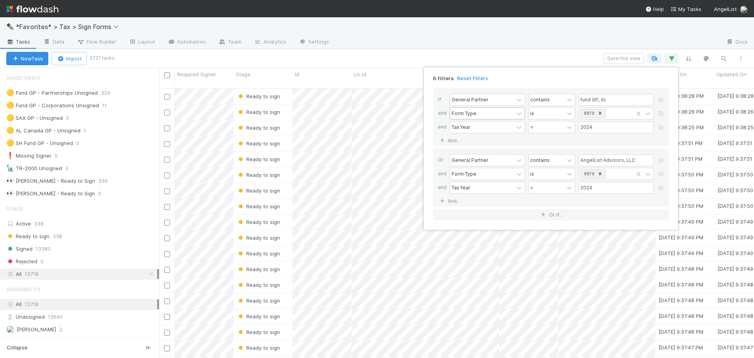
scroll to position [0, 0]
click at [511, 54] on div "6 filters Reset Filters If General Partner contains fund GP, llc and Form Type …" at bounding box center [377, 179] width 754 height 358
click at [555, 58] on div "6 filters Reset Filters If General Partner contains fund GP, llc and Form Type …" at bounding box center [377, 179] width 754 height 358
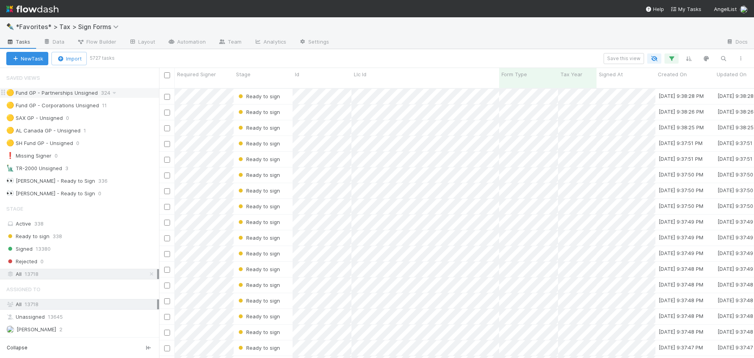
click at [137, 89] on div "🟡 Fund GP - Partnerships Unsigned 324" at bounding box center [82, 93] width 153 height 10
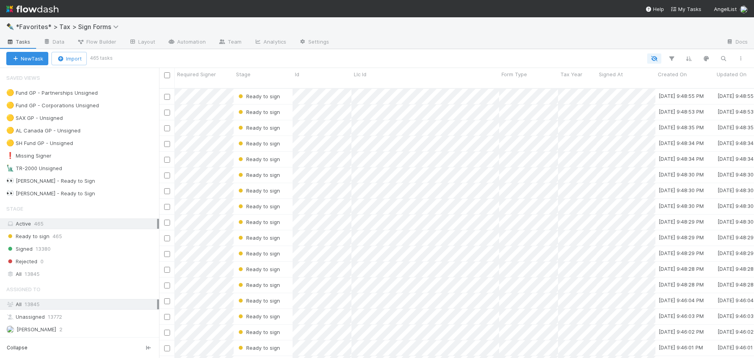
scroll to position [270, 589]
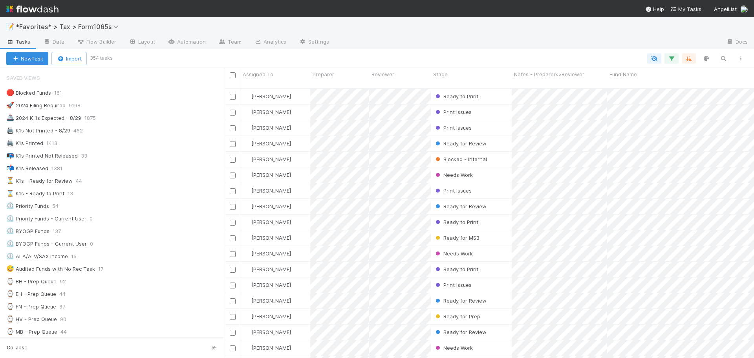
scroll to position [270, 523]
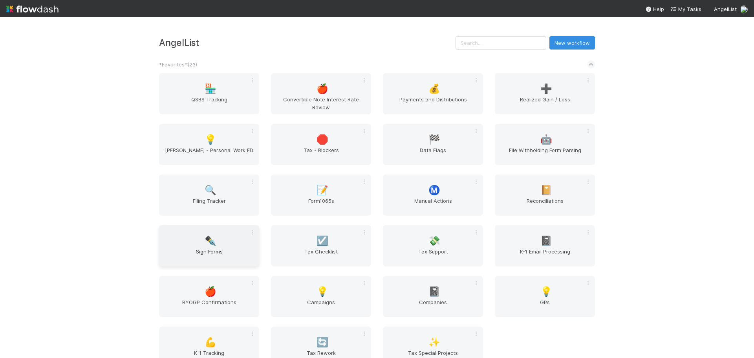
click at [200, 246] on div "✒️ Sign Forms" at bounding box center [209, 245] width 100 height 41
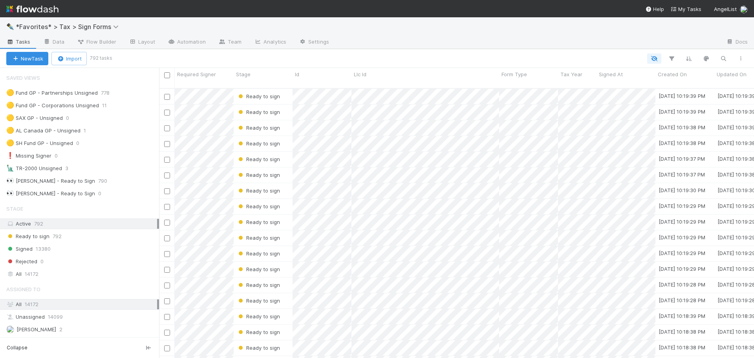
scroll to position [824, 0]
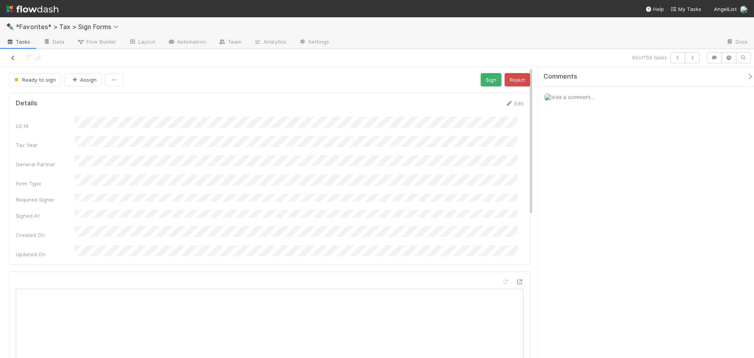
click at [10, 57] on icon at bounding box center [13, 57] width 8 height 5
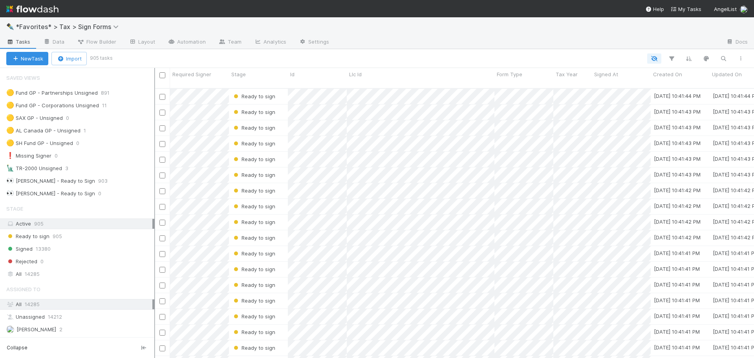
scroll to position [270, 562]
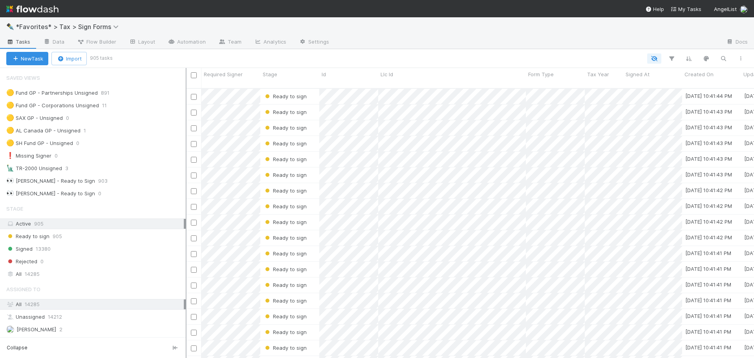
drag, startPoint x: 109, startPoint y: 110, endPoint x: 186, endPoint y: 115, distance: 77.1
click at [186, 115] on div at bounding box center [186, 213] width 1 height 290
click at [134, 98] on div "🟡 Fund GP - Partnerships Unsigned 891" at bounding box center [93, 93] width 186 height 11
click at [140, 91] on div "🟡 Fund GP - Partnerships Unsigned 891" at bounding box center [95, 93] width 179 height 10
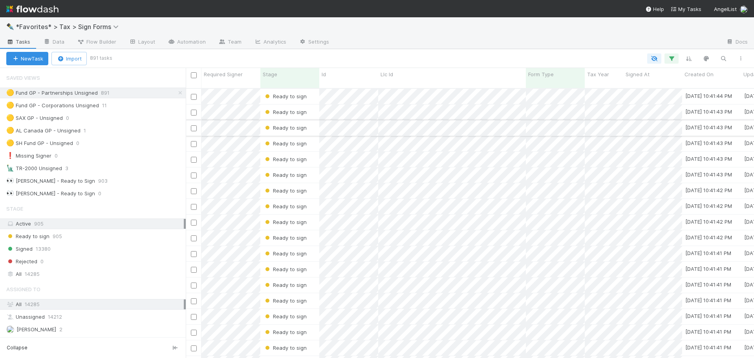
scroll to position [270, 562]
click at [86, 272] on div "All 14285" at bounding box center [94, 274] width 177 height 10
click at [177, 94] on icon at bounding box center [180, 92] width 8 height 5
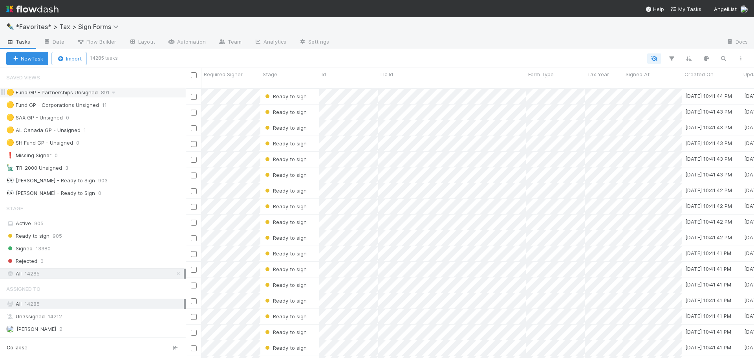
scroll to position [270, 562]
click at [676, 59] on button "button" at bounding box center [671, 58] width 14 height 10
click at [570, 81] on button "Add Filter" at bounding box center [551, 82] width 236 height 11
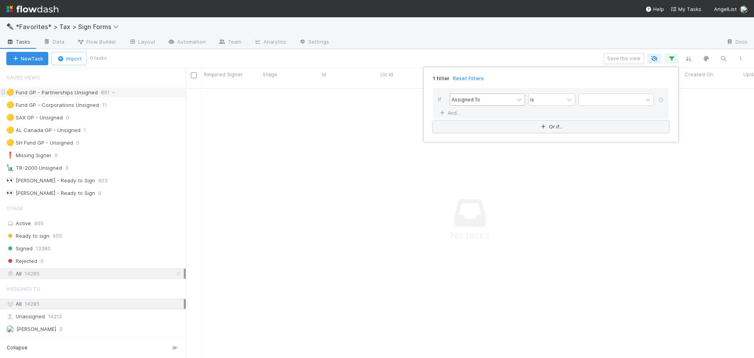
scroll to position [264, 562]
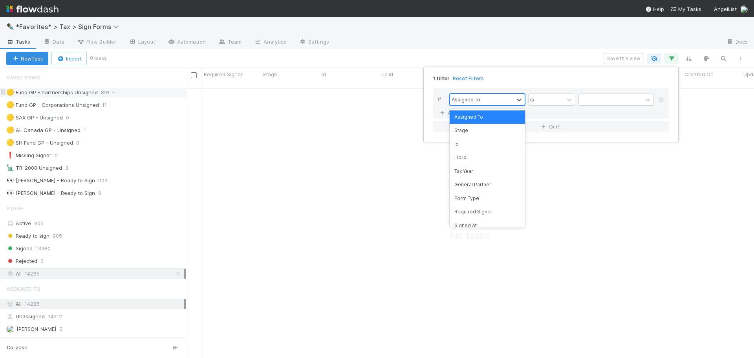
click at [495, 97] on div "Assigned To" at bounding box center [482, 99] width 64 height 11
type input "ta"
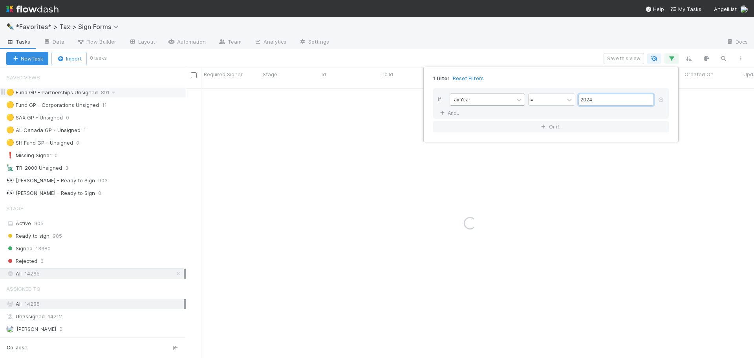
type input "2024"
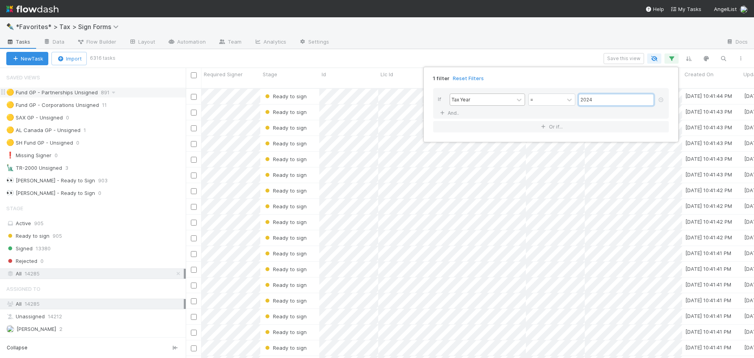
scroll to position [270, 562]
click at [438, 107] on link "And.." at bounding box center [450, 112] width 25 height 11
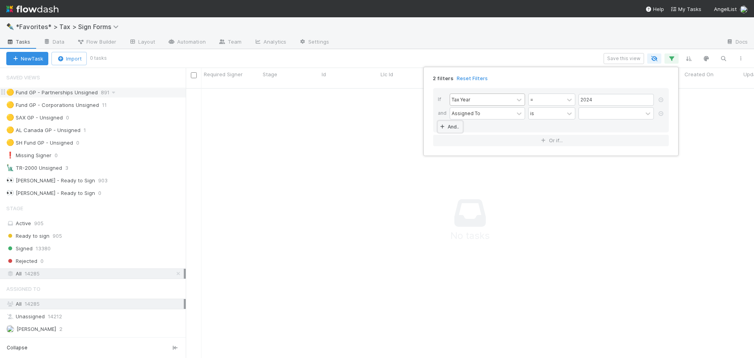
scroll to position [264, 562]
type input "form"
type input "8879"
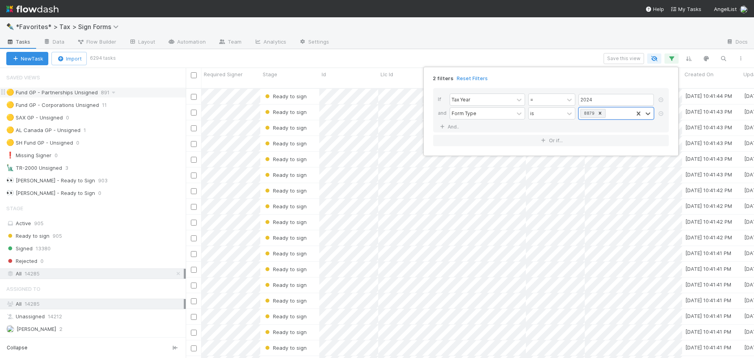
scroll to position [270, 562]
click at [493, 51] on div "2 filters Reset Filters If Tax Year = 2024 and Form Type is 8879 And.. Or if..." at bounding box center [377, 179] width 754 height 358
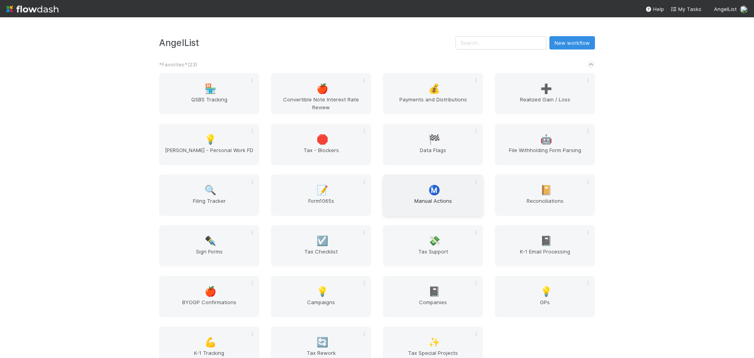
click at [435, 190] on span "Ⓜ️" at bounding box center [434, 190] width 12 height 10
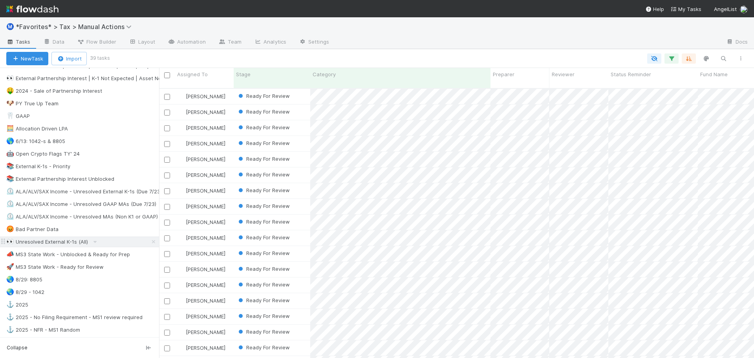
scroll to position [353, 0]
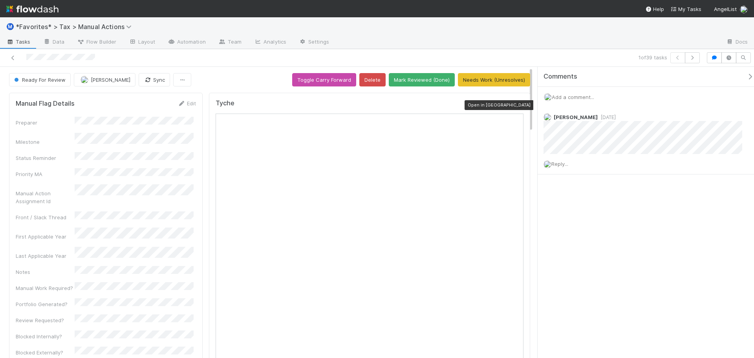
click at [515, 104] on icon at bounding box center [519, 104] width 8 height 5
click at [482, 16] on nav "Help My Tasks AngelList" at bounding box center [377, 8] width 754 height 17
click at [696, 56] on button "button" at bounding box center [692, 57] width 15 height 11
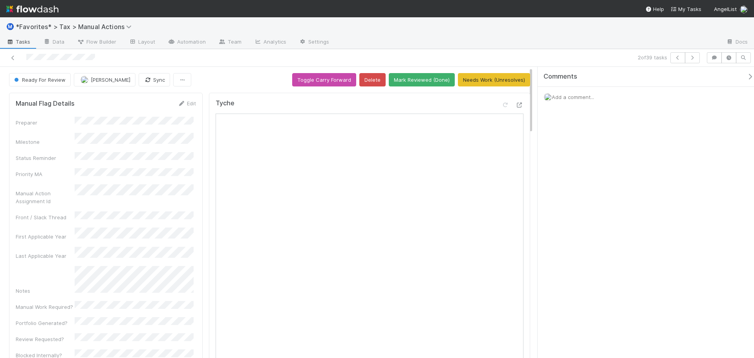
click at [440, 32] on div "Ⓜ️ *Favorites* > Tax > Manual Actions" at bounding box center [377, 26] width 754 height 19
click at [516, 106] on icon at bounding box center [519, 104] width 8 height 5
click at [691, 55] on button "button" at bounding box center [692, 57] width 15 height 11
click at [690, 59] on icon "button" at bounding box center [692, 57] width 8 height 5
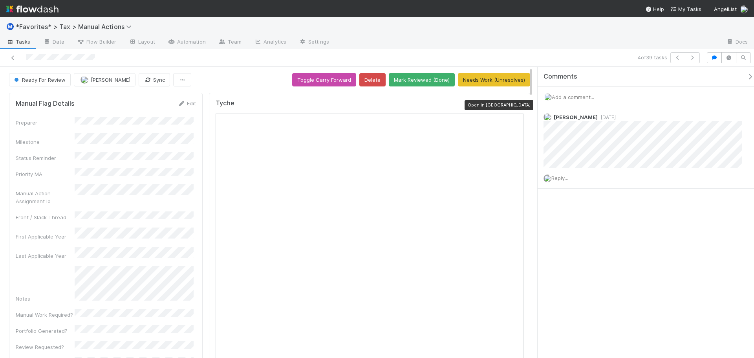
click at [515, 106] on icon at bounding box center [519, 104] width 8 height 5
click at [691, 58] on icon "button" at bounding box center [692, 57] width 8 height 5
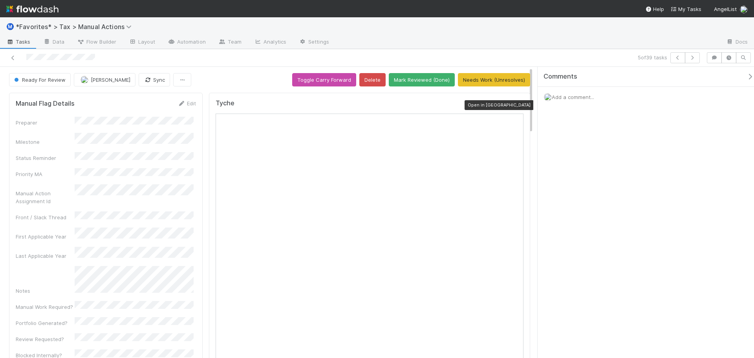
click at [515, 105] on icon at bounding box center [519, 104] width 8 height 5
click at [566, 45] on div at bounding box center [527, 42] width 384 height 13
click at [693, 60] on icon "button" at bounding box center [692, 57] width 8 height 5
click at [515, 104] on icon at bounding box center [519, 104] width 8 height 5
click at [535, 41] on div at bounding box center [527, 42] width 384 height 13
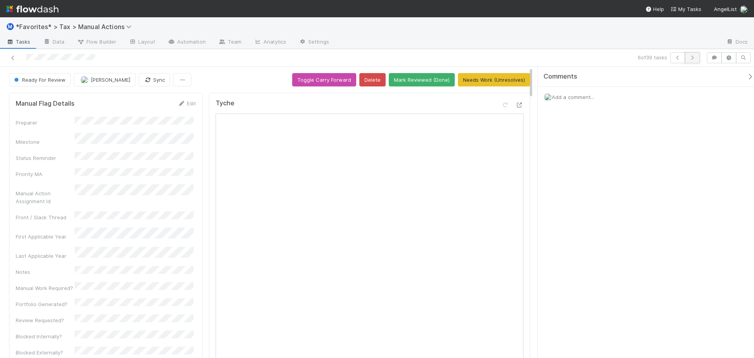
click at [690, 59] on icon "button" at bounding box center [692, 57] width 8 height 5
click at [516, 104] on icon at bounding box center [519, 104] width 8 height 5
click at [680, 58] on icon "button" at bounding box center [678, 57] width 8 height 5
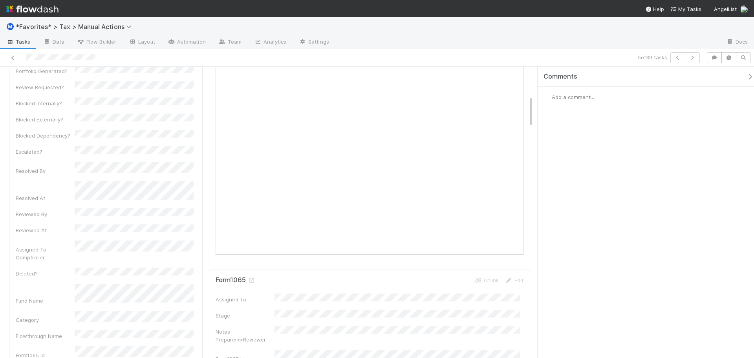
scroll to position [275, 0]
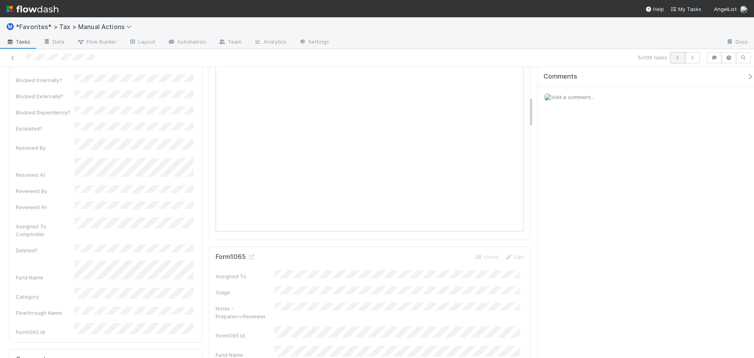
click at [674, 56] on icon "button" at bounding box center [678, 57] width 8 height 5
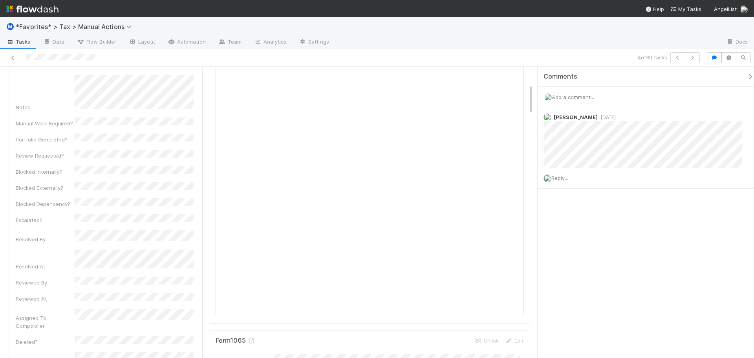
scroll to position [196, 0]
click at [690, 57] on icon "button" at bounding box center [692, 57] width 8 height 5
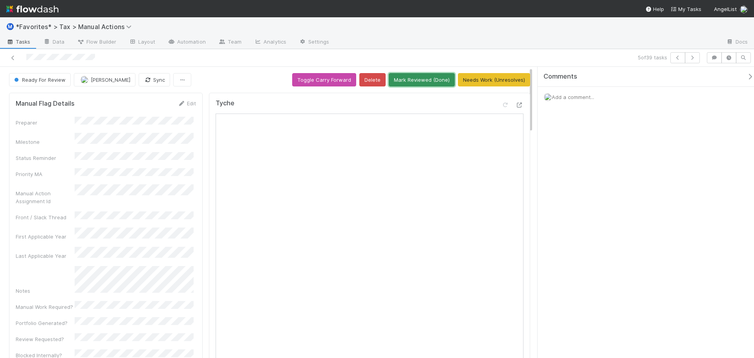
click at [409, 81] on button "Mark Reviewed (Done)" at bounding box center [422, 79] width 66 height 13
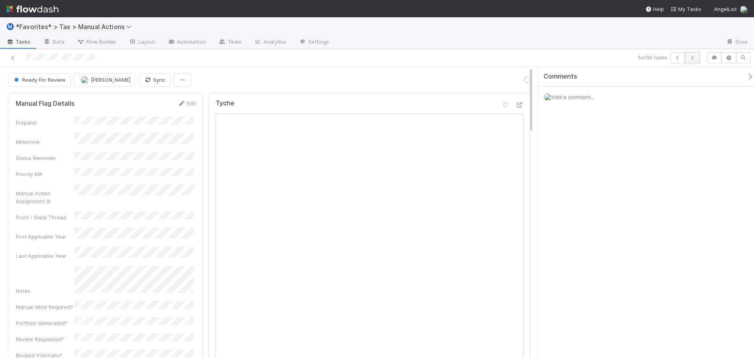
click at [692, 57] on icon "button" at bounding box center [692, 57] width 8 height 5
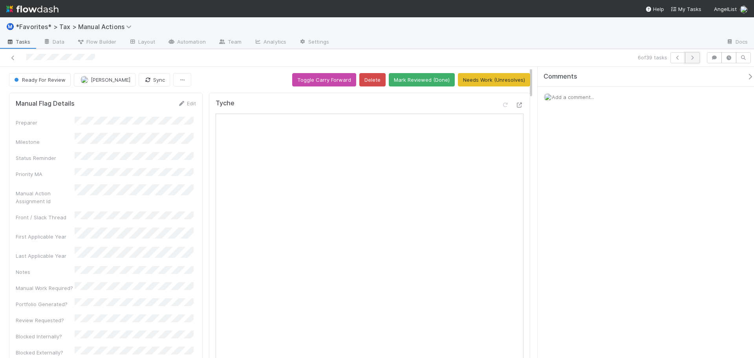
click at [689, 58] on icon "button" at bounding box center [692, 57] width 8 height 5
click at [9, 58] on div at bounding box center [178, 57] width 351 height 11
click at [12, 57] on icon at bounding box center [13, 57] width 8 height 5
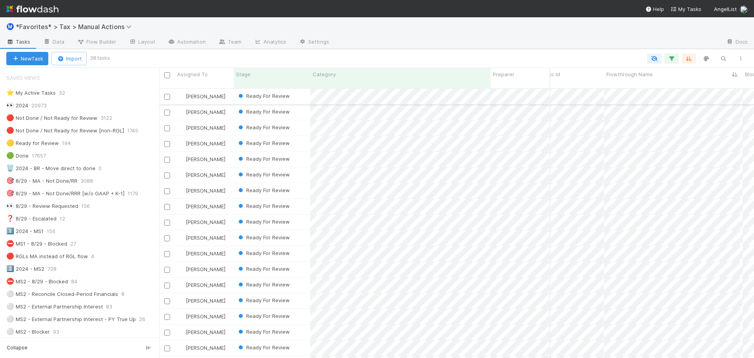
click at [170, 92] on div at bounding box center [166, 96] width 9 height 9
click at [168, 94] on input "checkbox" at bounding box center [167, 97] width 6 height 6
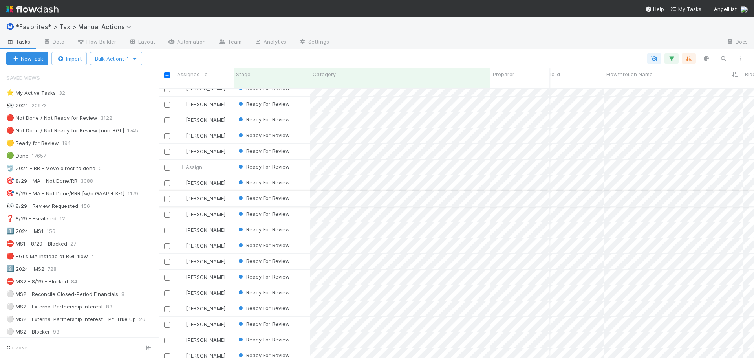
click at [165, 196] on input "checkbox" at bounding box center [167, 199] width 6 height 6
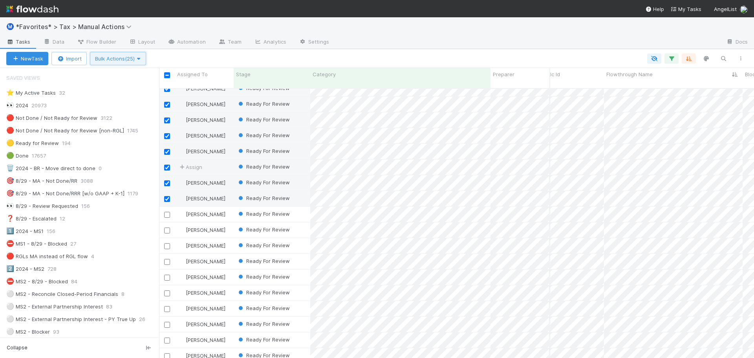
click at [131, 58] on span "Bulk Actions (25)" at bounding box center [118, 58] width 46 height 6
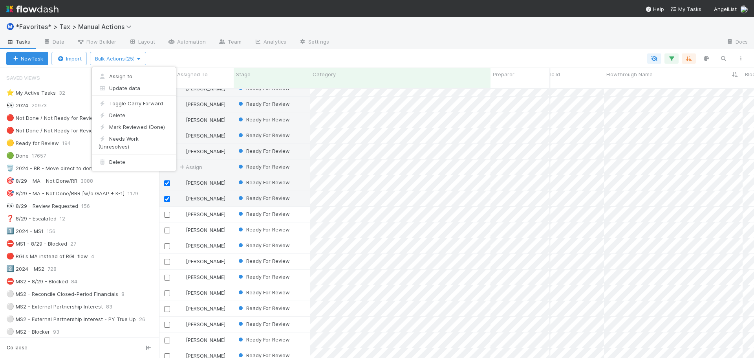
click at [221, 59] on div "Assign to Update data Toggle Carry Forward Delete Mark Reviewed (Done) Needs Wo…" at bounding box center [377, 179] width 754 height 358
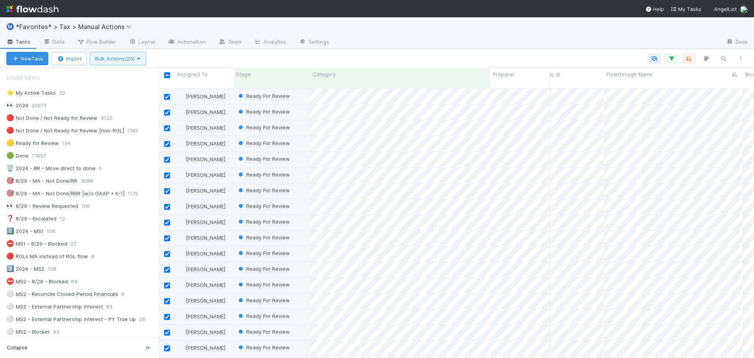
click at [130, 58] on span "Bulk Actions (25)" at bounding box center [118, 58] width 46 height 6
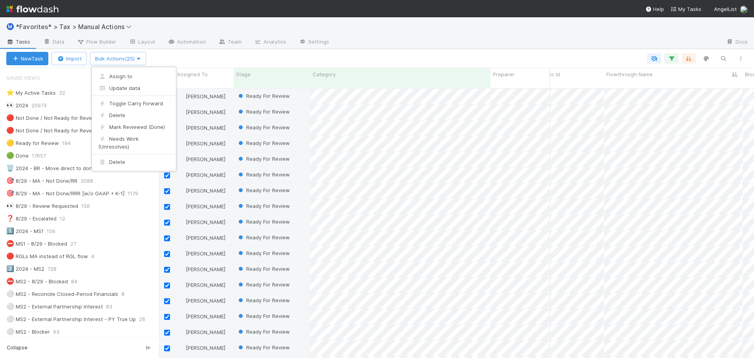
click at [267, 58] on div "Assign to Update data Toggle Carry Forward Delete Mark Reviewed (Done) Needs Wo…" at bounding box center [377, 179] width 754 height 358
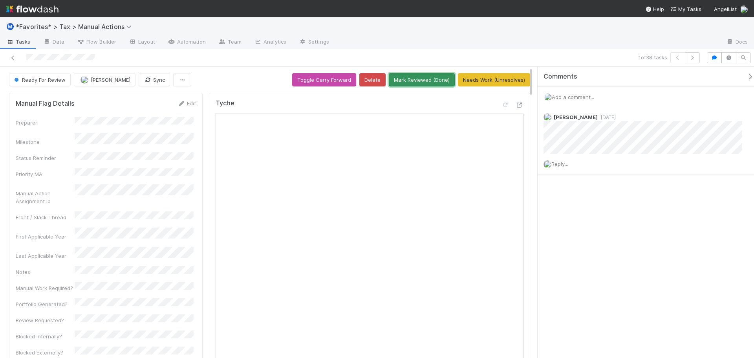
click at [417, 83] on button "Mark Reviewed (Done)" at bounding box center [422, 79] width 66 height 13
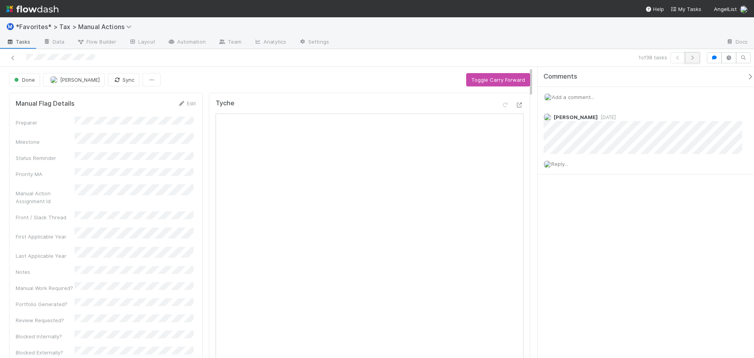
click at [687, 62] on button "button" at bounding box center [692, 57] width 15 height 11
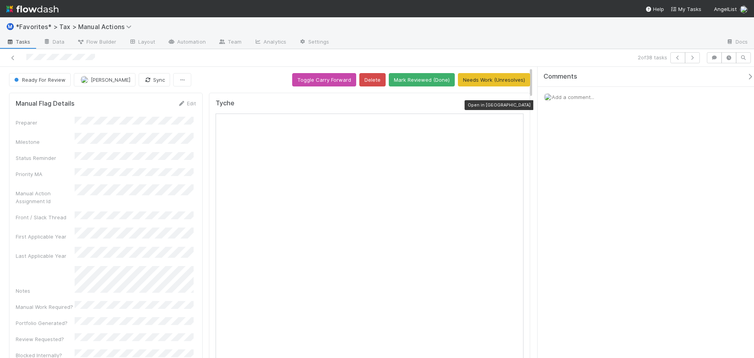
click at [515, 105] on icon at bounding box center [519, 104] width 8 height 5
drag, startPoint x: 605, startPoint y: 37, endPoint x: 674, endPoint y: 47, distance: 69.9
click at [612, 38] on div at bounding box center [527, 42] width 384 height 13
click at [692, 61] on button "button" at bounding box center [692, 57] width 15 height 11
click at [515, 108] on div at bounding box center [519, 105] width 8 height 8
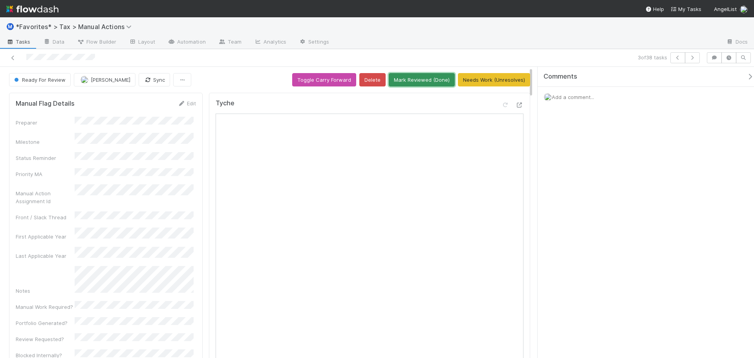
click at [427, 79] on button "Mark Reviewed (Done)" at bounding box center [422, 79] width 66 height 13
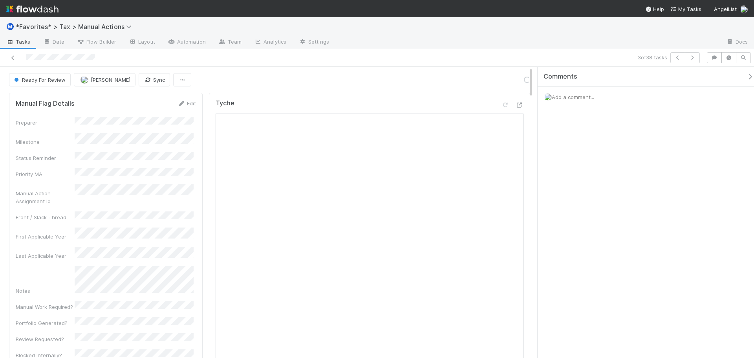
click at [500, 49] on div "Ⓜ️ *Favorites* > Tax > Manual Actions Tasks Data Flow Builder Layout Automation…" at bounding box center [377, 33] width 754 height 32
click at [694, 58] on icon "button" at bounding box center [692, 57] width 8 height 5
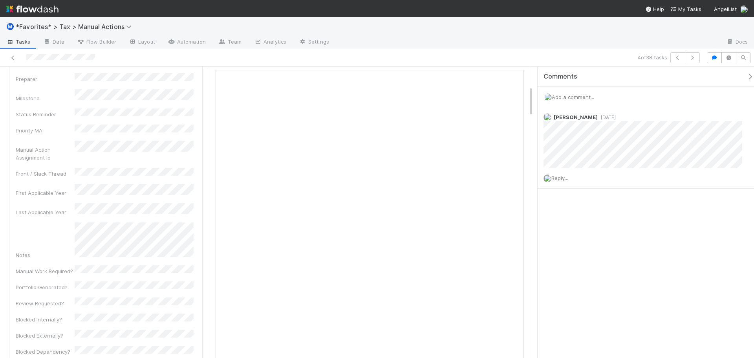
scroll to position [39, 0]
click at [693, 57] on icon "button" at bounding box center [692, 57] width 8 height 5
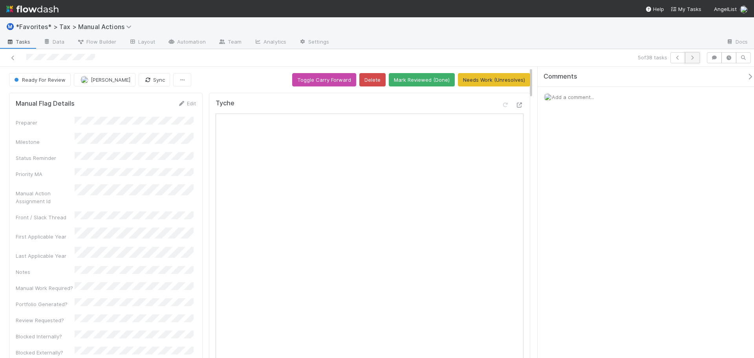
click at [694, 60] on icon "button" at bounding box center [692, 57] width 8 height 5
click at [516, 103] on icon at bounding box center [519, 104] width 8 height 5
click at [691, 59] on icon "button" at bounding box center [692, 57] width 8 height 5
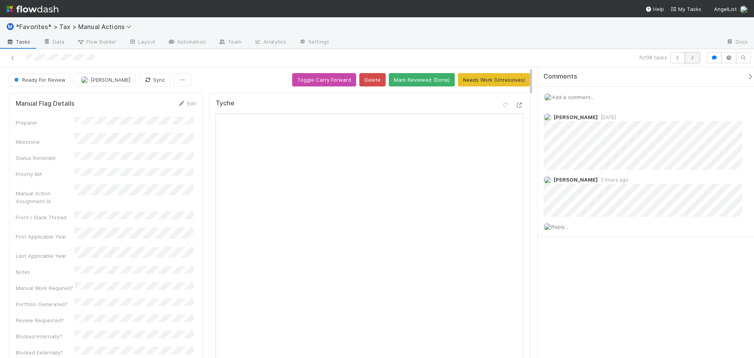
click at [693, 60] on button "button" at bounding box center [692, 57] width 15 height 11
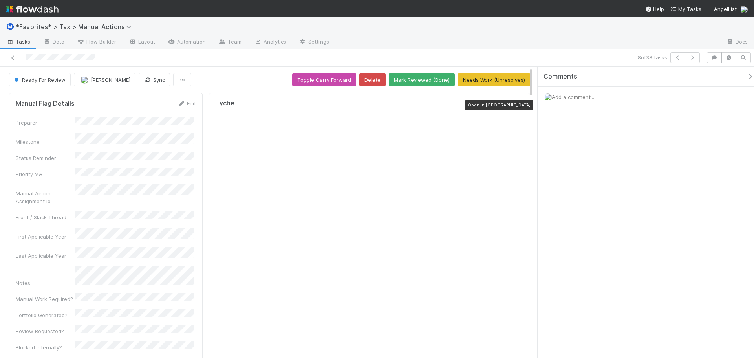
click at [515, 108] on icon at bounding box center [519, 104] width 8 height 5
click at [610, 33] on div "Ⓜ️ *Favorites* > Tax > Manual Actions" at bounding box center [377, 26] width 754 height 19
click at [696, 58] on button "button" at bounding box center [692, 57] width 15 height 11
click at [515, 103] on icon at bounding box center [519, 104] width 8 height 5
click at [554, 42] on div at bounding box center [527, 42] width 384 height 13
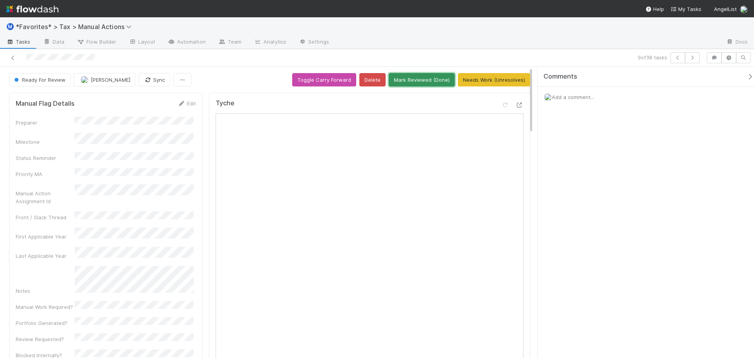
drag, startPoint x: 416, startPoint y: 75, endPoint x: 427, endPoint y: 79, distance: 11.9
click at [417, 76] on button "Mark Reviewed (Done)" at bounding box center [422, 79] width 66 height 13
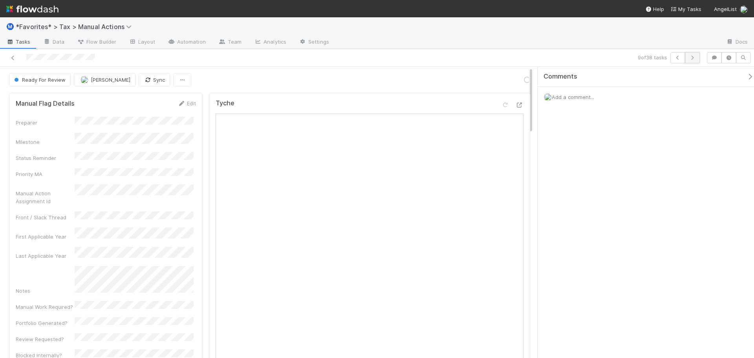
click at [695, 58] on icon "button" at bounding box center [692, 57] width 8 height 5
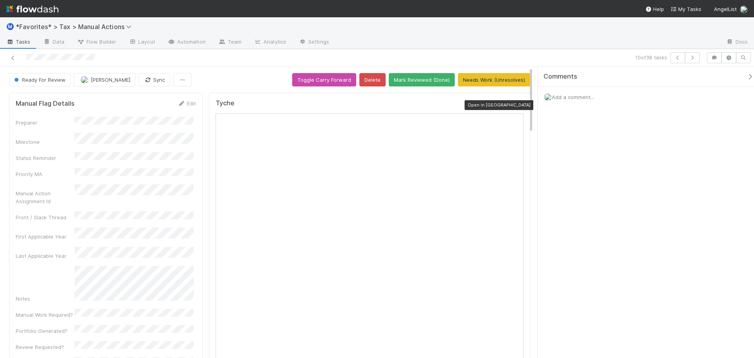
click at [515, 105] on icon at bounding box center [519, 104] width 8 height 5
drag, startPoint x: 395, startPoint y: 40, endPoint x: 404, endPoint y: 42, distance: 9.2
click at [395, 41] on div at bounding box center [527, 42] width 384 height 13
click at [694, 58] on icon "button" at bounding box center [692, 57] width 8 height 5
click at [515, 107] on icon at bounding box center [519, 104] width 8 height 5
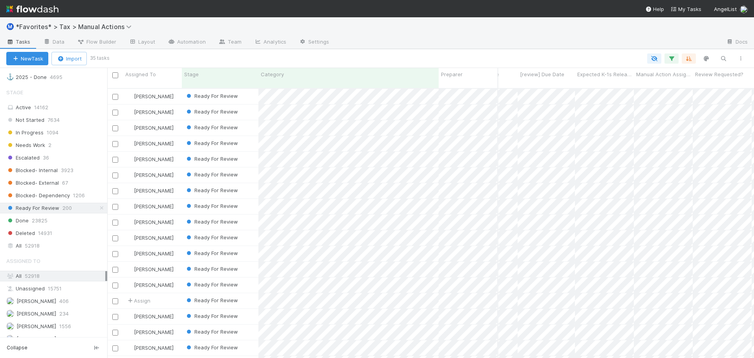
click at [451, 44] on div at bounding box center [527, 42] width 384 height 13
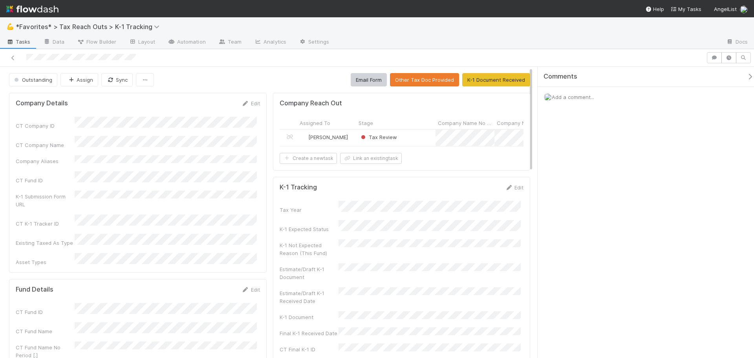
click at [404, 136] on div "Tax Review" at bounding box center [395, 138] width 79 height 16
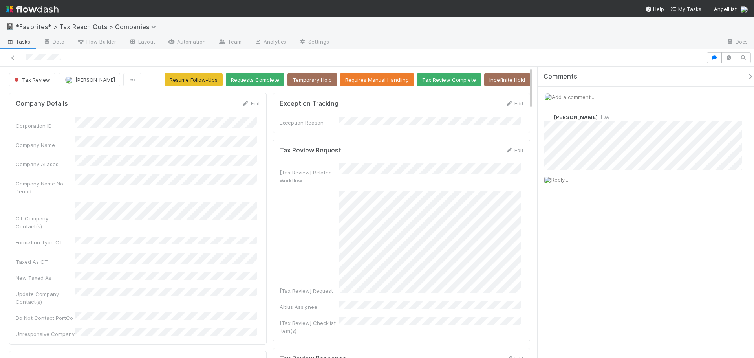
scroll to position [153, 235]
drag, startPoint x: 347, startPoint y: 150, endPoint x: 304, endPoint y: 203, distance: 67.5
click at [304, 203] on div "[Tax Review] Request" at bounding box center [401, 242] width 244 height 104
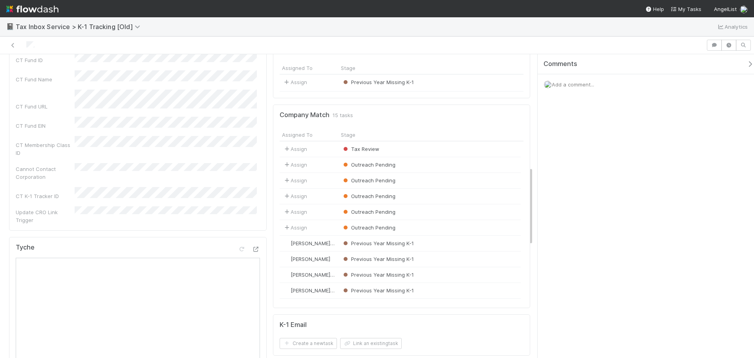
scroll to position [432, 0]
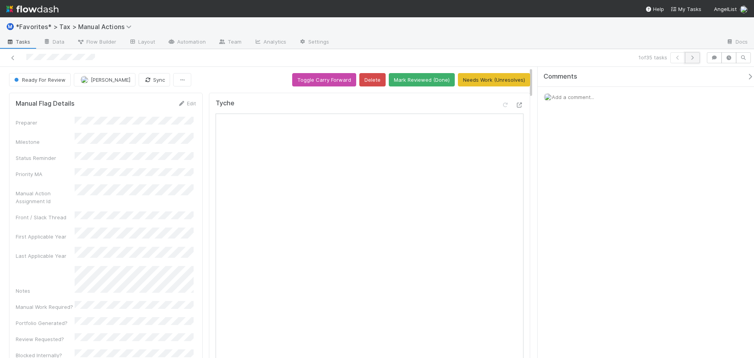
click at [690, 55] on button "button" at bounding box center [692, 57] width 15 height 11
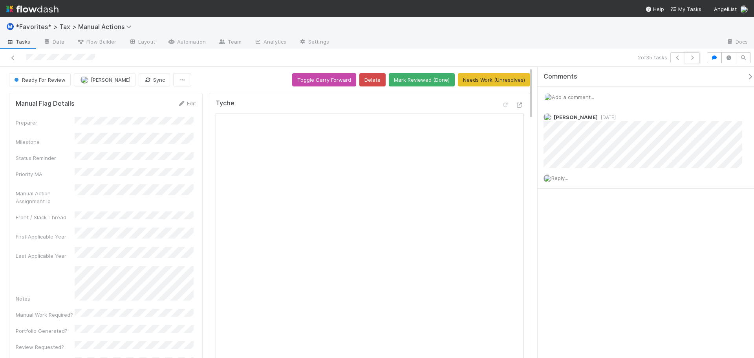
click at [690, 55] on button "button" at bounding box center [692, 57] width 15 height 11
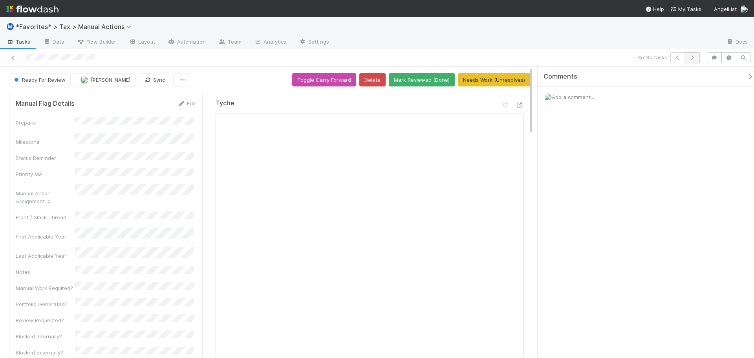
click at [689, 55] on button "button" at bounding box center [692, 57] width 15 height 11
click at [686, 55] on button "button" at bounding box center [692, 57] width 15 height 11
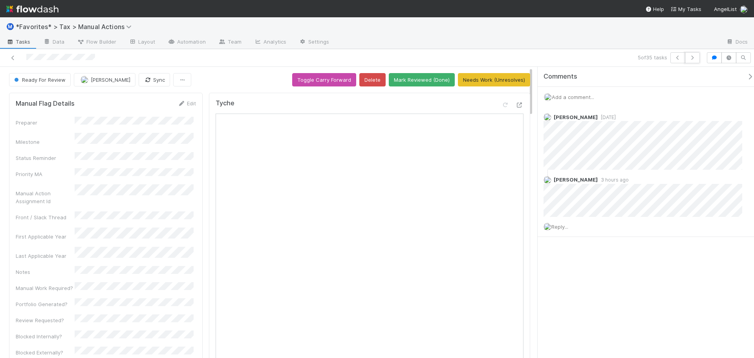
click at [686, 55] on button "button" at bounding box center [692, 57] width 15 height 11
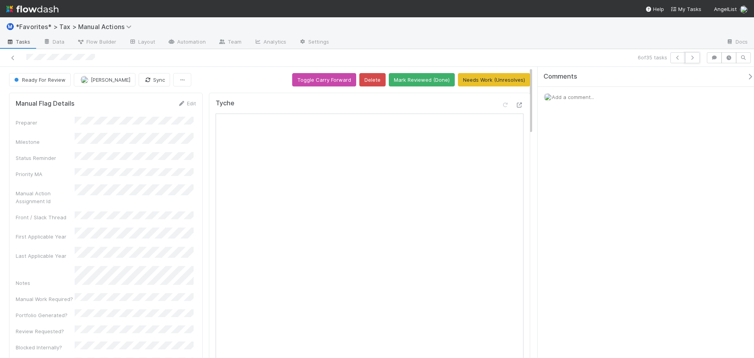
drag, startPoint x: 686, startPoint y: 55, endPoint x: 548, endPoint y: 45, distance: 138.5
drag, startPoint x: 548, startPoint y: 45, endPoint x: 503, endPoint y: 44, distance: 44.4
click at [503, 44] on div at bounding box center [527, 42] width 384 height 13
click at [690, 61] on button "button" at bounding box center [692, 57] width 15 height 11
click at [12, 57] on icon at bounding box center [13, 57] width 8 height 5
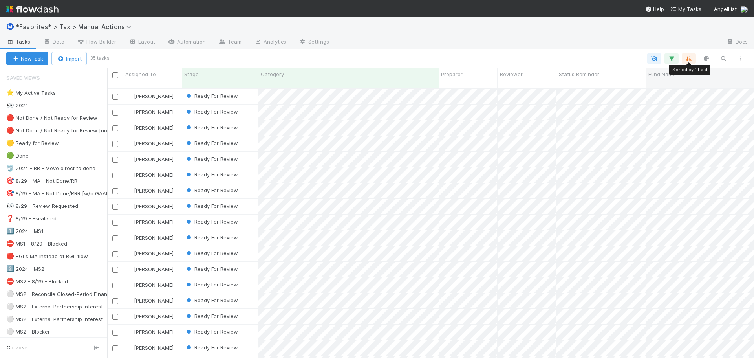
click at [677, 74] on div "Fund Name" at bounding box center [756, 74] width 217 height 8
click at [675, 89] on div "Sort A → Z" at bounding box center [692, 89] width 89 height 12
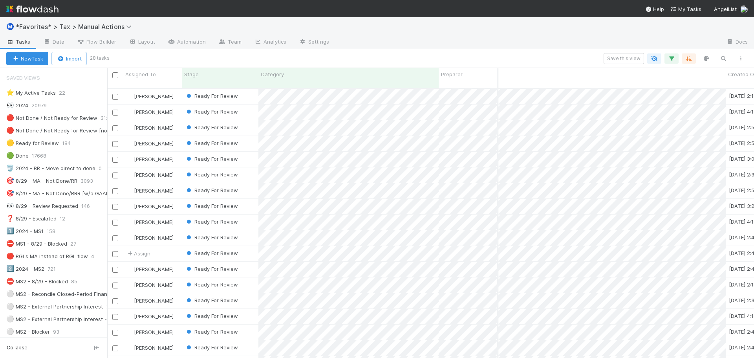
scroll to position [0, 1636]
click at [117, 94] on input "checkbox" at bounding box center [115, 97] width 6 height 6
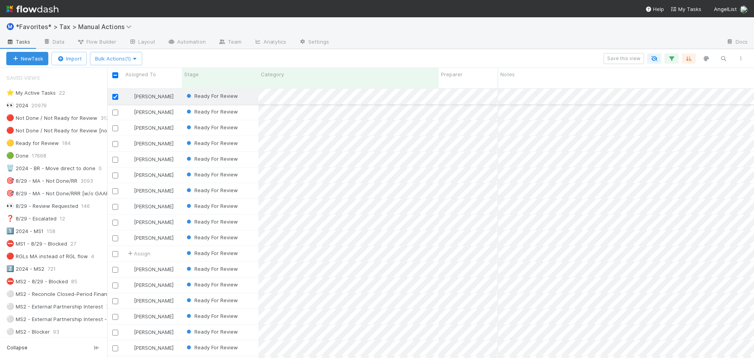
click at [117, 94] on input "checkbox" at bounding box center [115, 97] width 6 height 6
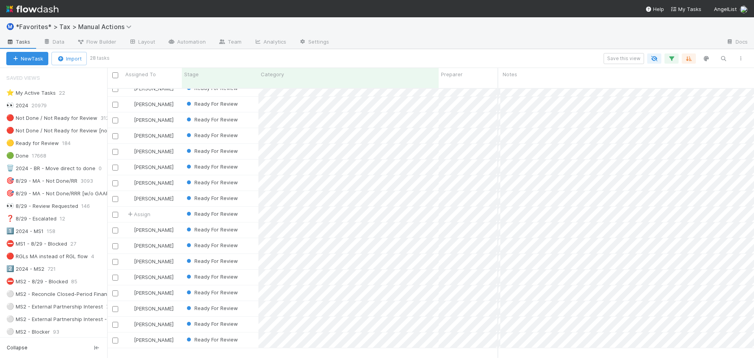
scroll to position [0, 1538]
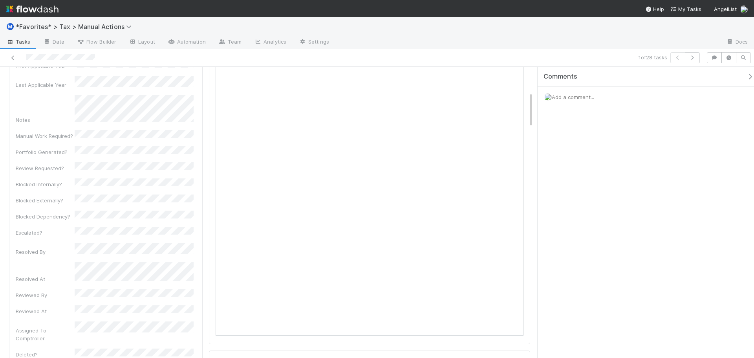
scroll to position [118, 0]
click at [619, 242] on div "Comments Add a comment..." at bounding box center [645, 212] width 216 height 291
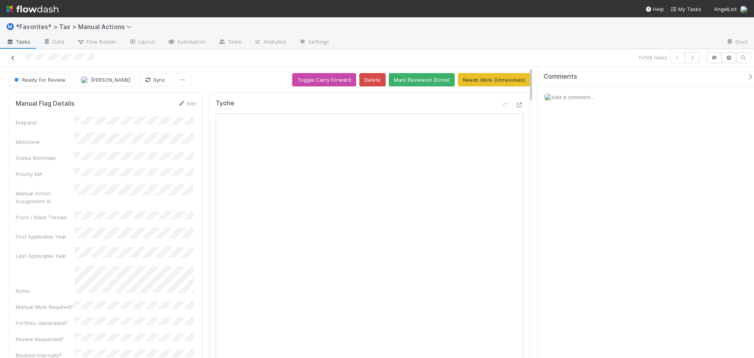
click at [12, 57] on icon at bounding box center [13, 57] width 8 height 5
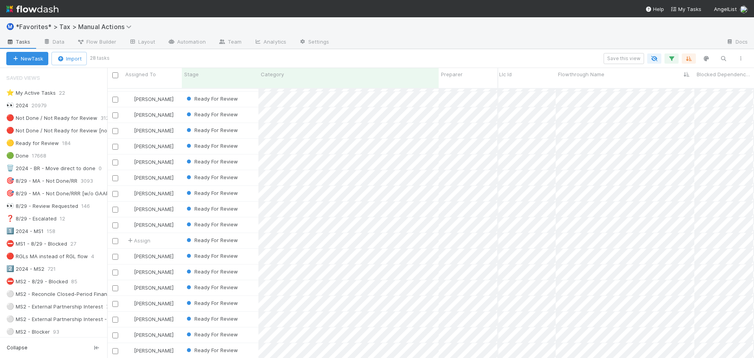
scroll to position [0, 2198]
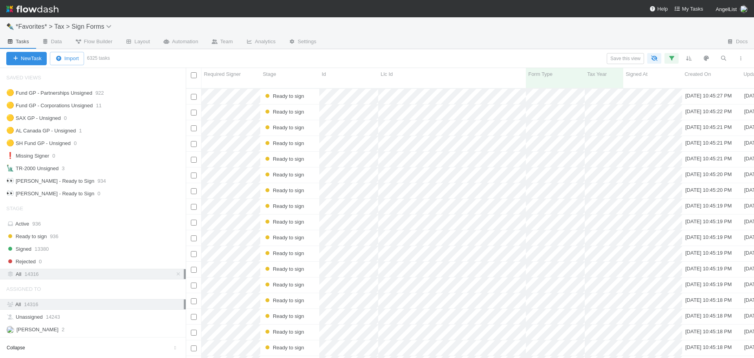
scroll to position [270, 562]
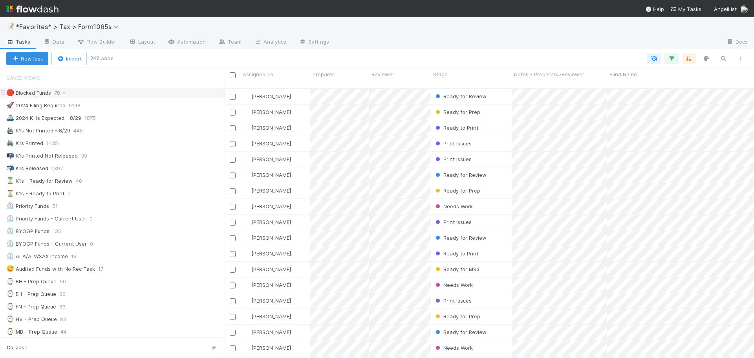
scroll to position [270, 523]
click at [109, 180] on div "⏳ K1s - Ready for Review 40" at bounding box center [115, 181] width 218 height 10
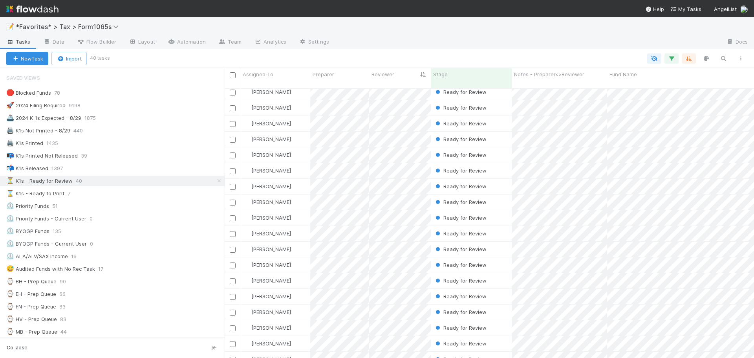
scroll to position [358, 0]
